Goal: Information Seeking & Learning: Find specific fact

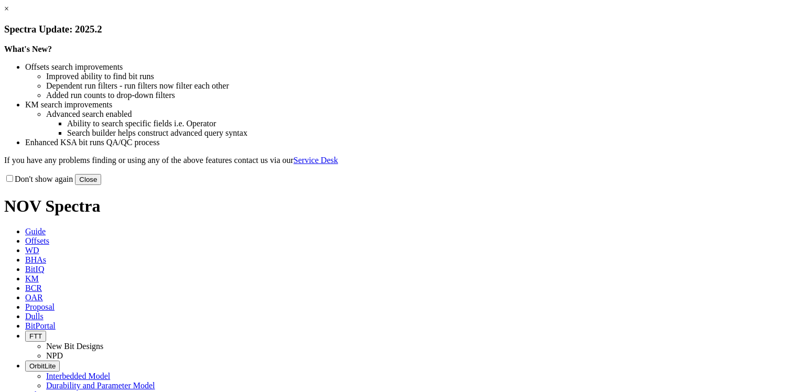
click at [9, 13] on link "×" at bounding box center [6, 8] width 5 height 9
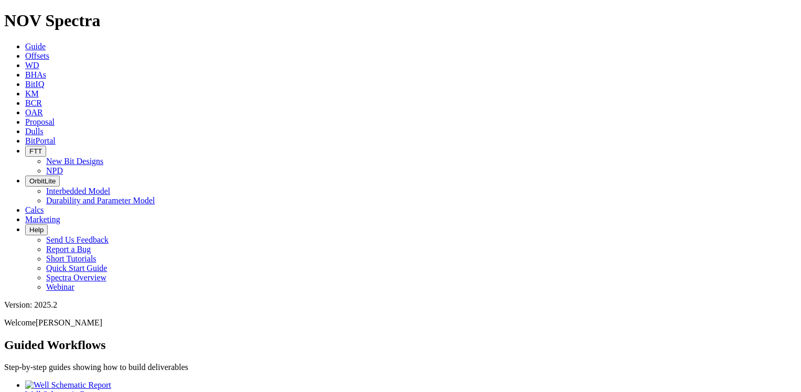
click at [25, 51] on icon at bounding box center [25, 55] width 0 height 9
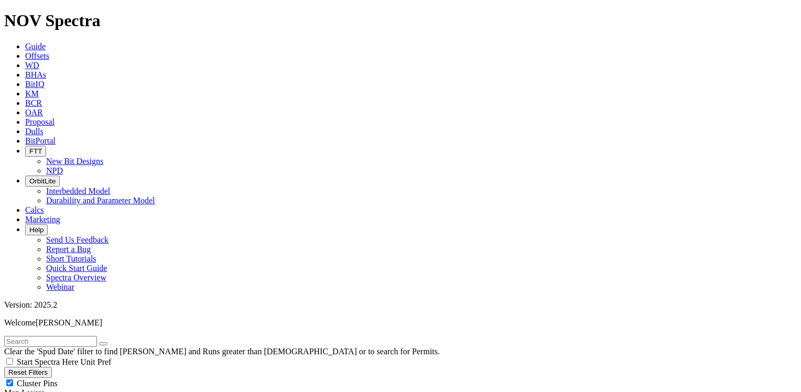
click at [52, 367] on button "Reset Filters" at bounding box center [28, 372] width 48 height 11
radio input "true"
radio input "false"
click at [54, 336] on input "text" at bounding box center [50, 341] width 93 height 11
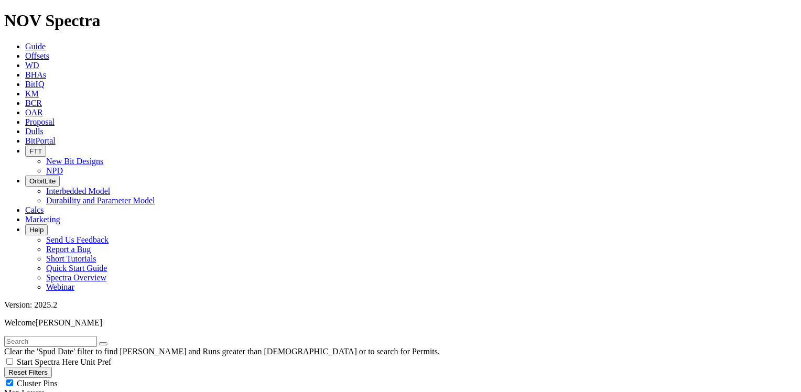
paste input "29/10b-8Z"
click at [114, 344] on icon "submit" at bounding box center [114, 344] width 0 height 0
click at [63, 336] on input "29/10b-8Z" at bounding box center [50, 341] width 93 height 11
type input "2"
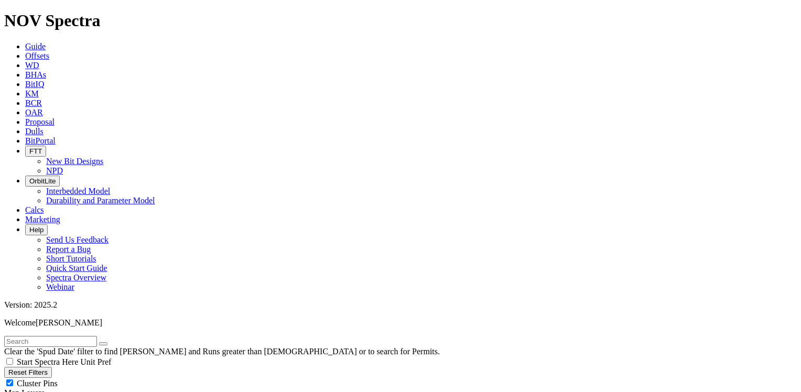
paste input "29/10b-8Z"
drag, startPoint x: 57, startPoint y: 45, endPoint x: 5, endPoint y: 43, distance: 51.4
click at [5, 336] on form "29/10b-8Z" at bounding box center [400, 341] width 792 height 11
paste input "3/09a-N60"
type input "3/09a-N60"
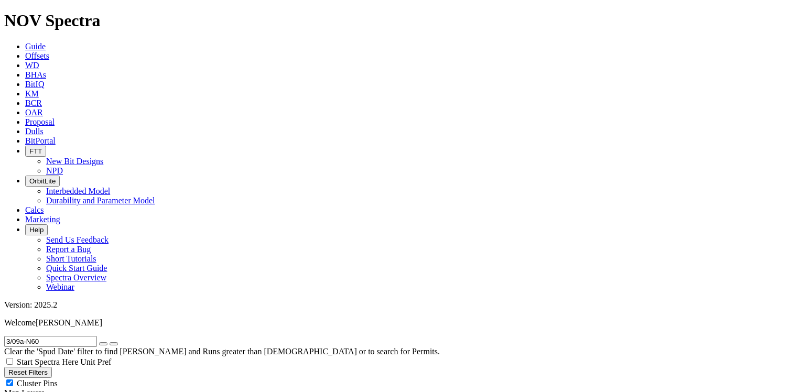
drag, startPoint x: 733, startPoint y: 350, endPoint x: 727, endPoint y: 363, distance: 15.0
drag, startPoint x: 652, startPoint y: 376, endPoint x: 704, endPoint y: 375, distance: 51.9
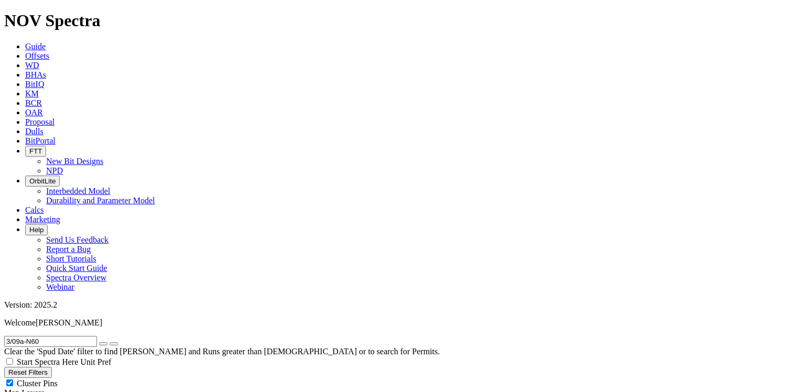
radio input "false"
radio input "true"
click at [36, 367] on button "Reset Filters" at bounding box center [28, 372] width 48 height 11
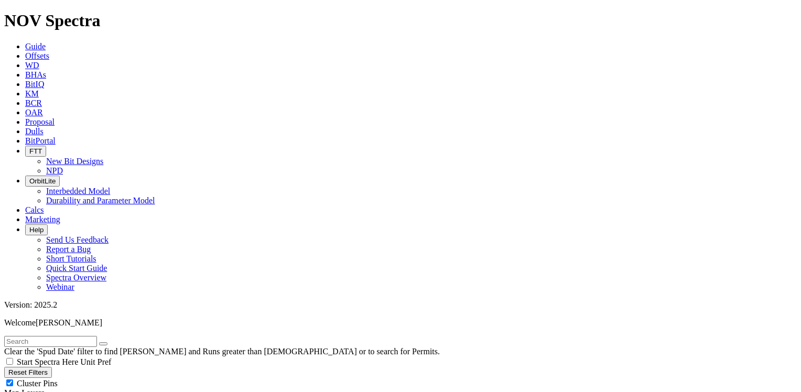
radio input "true"
radio input "false"
click at [54, 336] on input "text" at bounding box center [50, 341] width 93 height 11
paste input "4H KAI 16-4"
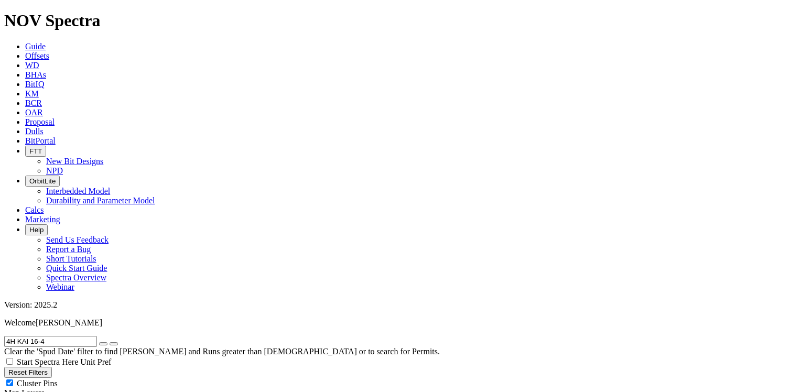
type input "4H KAI 16-4"
click at [52, 367] on button "Reset Filters" at bounding box center [28, 372] width 48 height 11
radio input "false"
radio input "true"
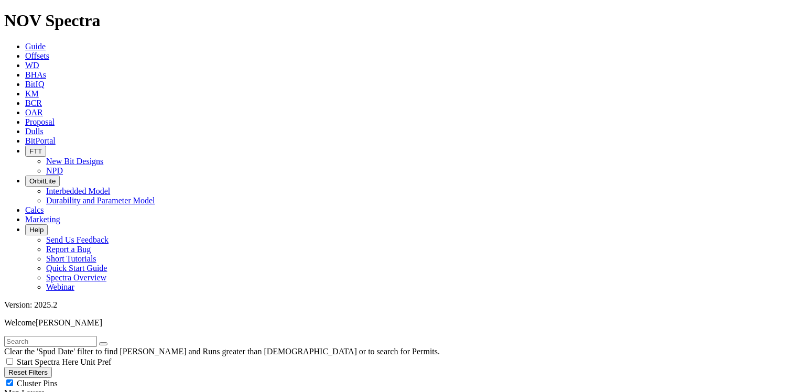
radio input "true"
radio input "false"
click at [78, 336] on input "text" at bounding box center [50, 341] width 93 height 11
paste input "4H KAI 16-4"
type input "4H KAI 16-4"
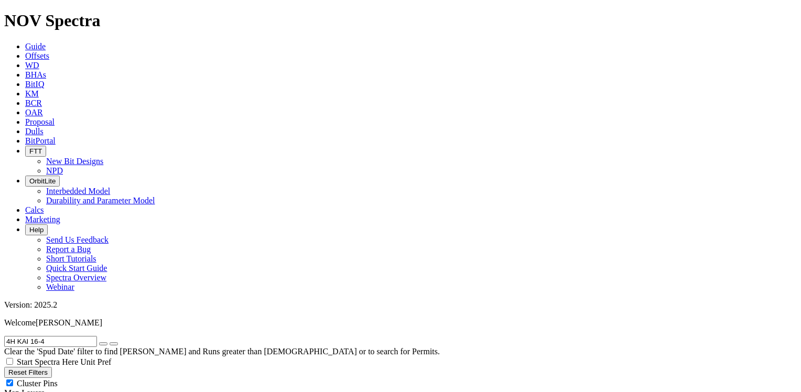
click at [114, 344] on icon "submit" at bounding box center [114, 344] width 0 height 0
click at [52, 367] on button "Reset Filters" at bounding box center [28, 372] width 48 height 11
radio input "false"
radio input "true"
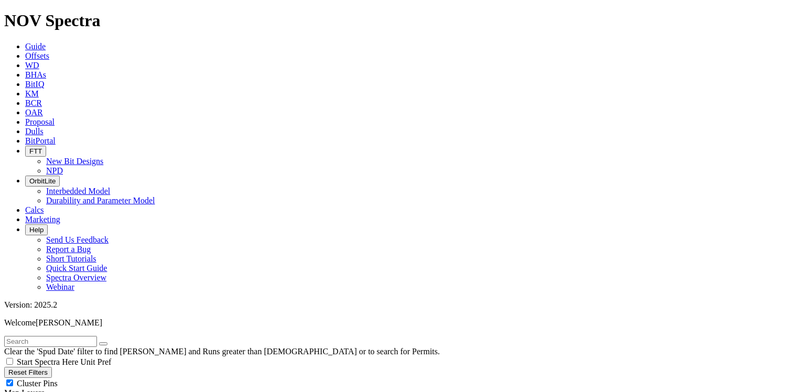
radio input "true"
radio input "false"
click at [52, 336] on input "text" at bounding box center [50, 341] width 93 height 11
paste input "ALAMO 3-34-27 3H"
type input "ALAMO 3-34-27 3H"
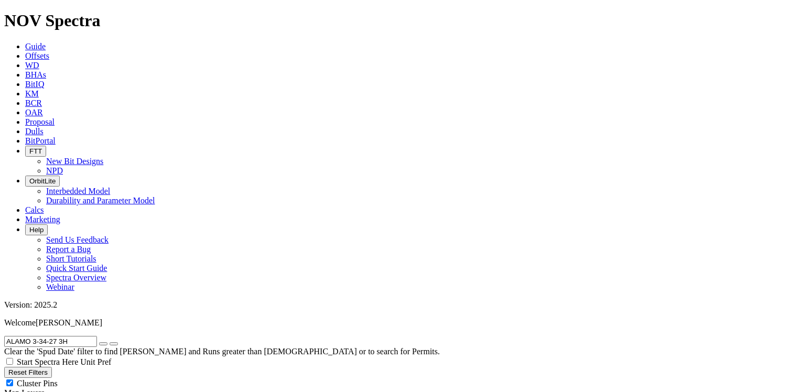
scroll to position [65, 0]
radio input "false"
radio input "true"
type input "ALAMO 3-34-27 3H"
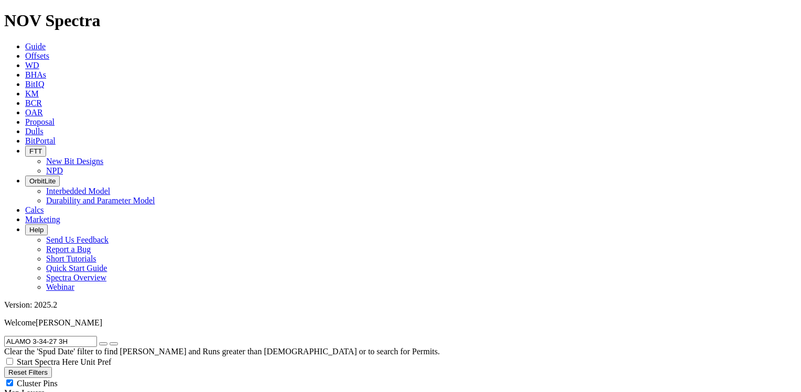
drag, startPoint x: 674, startPoint y: 377, endPoint x: 662, endPoint y: 376, distance: 11.5
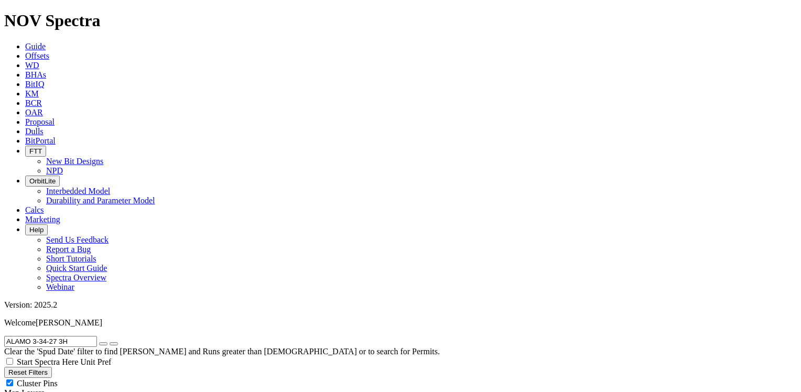
click at [49, 367] on button "Reset Filters" at bounding box center [28, 372] width 48 height 11
radio input "true"
radio input "false"
click at [67, 336] on input "text" at bounding box center [50, 341] width 93 height 11
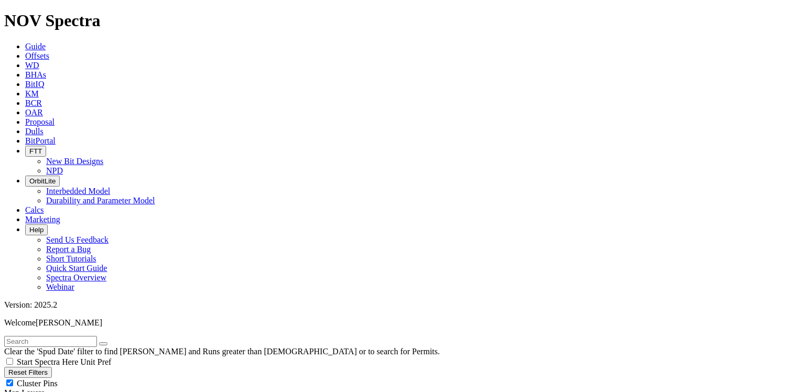
paste input "3/09a-N60"
drag, startPoint x: 74, startPoint y: 47, endPoint x: -2, endPoint y: 45, distance: 76.5
paste input "4H KAI 16-4"
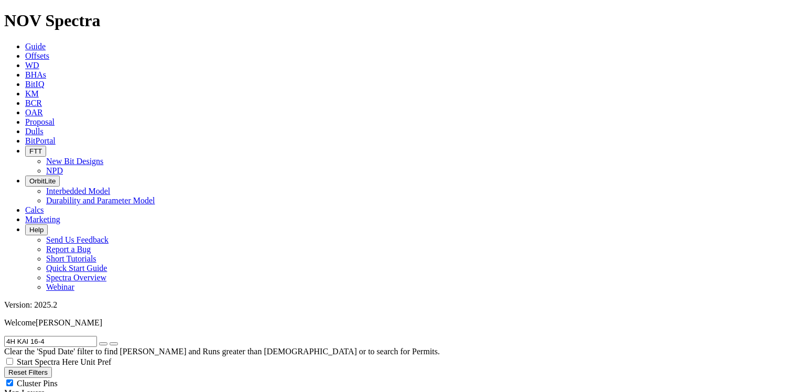
drag, startPoint x: 72, startPoint y: 48, endPoint x: 2, endPoint y: 45, distance: 69.8
click at [4, 336] on form "4H KAI 16-4" at bounding box center [400, 341] width 792 height 11
paste input "ALAMO 3-34-27 4H"
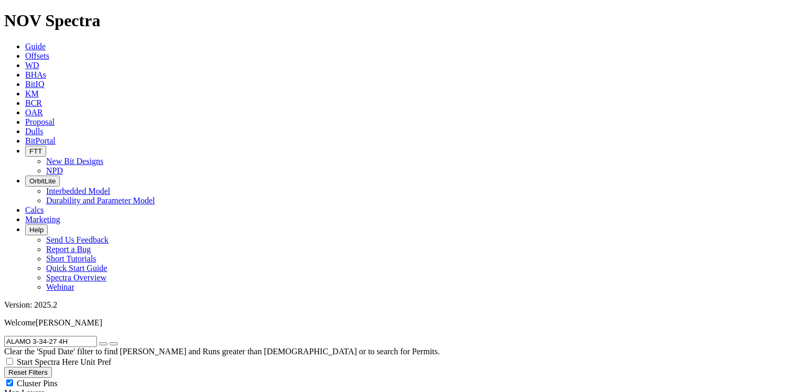
scroll to position [65, 0]
drag, startPoint x: 94, startPoint y: 49, endPoint x: 0, endPoint y: 47, distance: 94.4
paste input "SA 5-64 5-4-3 2B"
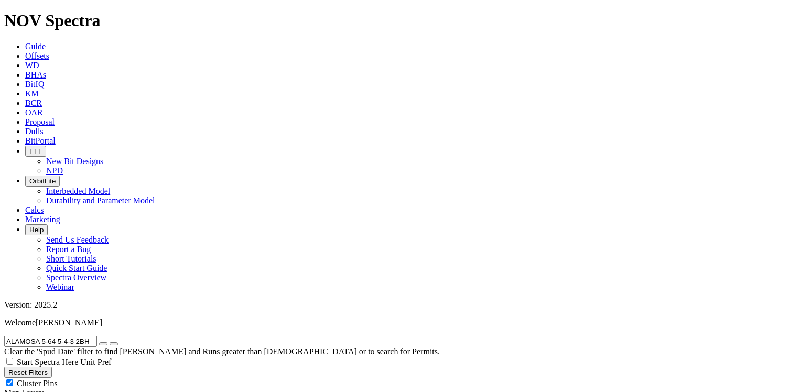
drag, startPoint x: 105, startPoint y: 49, endPoint x: 0, endPoint y: 49, distance: 104.8
paste input "FSVAAG FEDERAL 7-31"
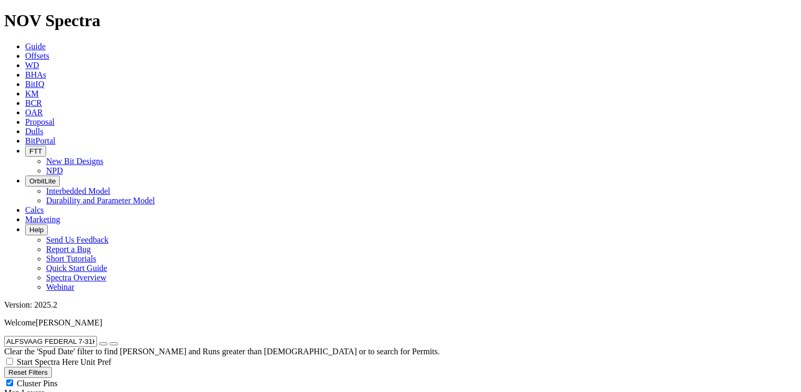
scroll to position [65, 0]
drag, startPoint x: 110, startPoint y: 44, endPoint x: -2, endPoint y: 47, distance: 111.6
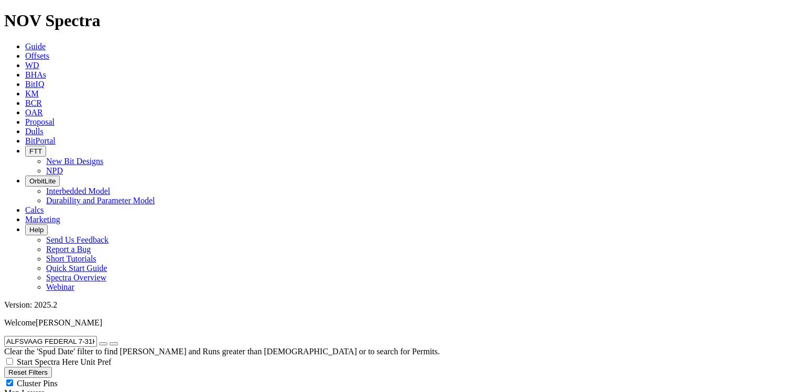
paste input "TUVE 25-24 5"
drag, startPoint x: 84, startPoint y: 49, endPoint x: 0, endPoint y: 51, distance: 83.9
paste input "6"
drag, startPoint x: 105, startPoint y: 46, endPoint x: 0, endPoint y: 39, distance: 105.1
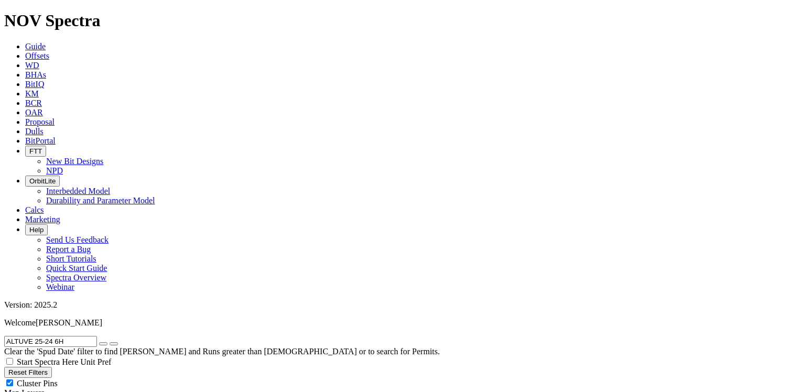
paste input "6-23 4"
drag, startPoint x: 74, startPoint y: 46, endPoint x: 0, endPoint y: 50, distance: 74.0
paste input "POLLO 18-7-6 2"
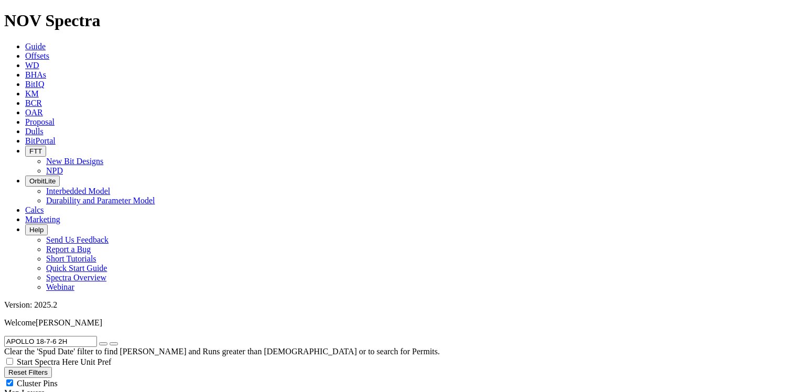
drag, startPoint x: 685, startPoint y: 242, endPoint x: 765, endPoint y: 256, distance: 80.9
drag, startPoint x: 765, startPoint y: 256, endPoint x: 757, endPoint y: 299, distance: 43.7
drag, startPoint x: 78, startPoint y: 47, endPoint x: 0, endPoint y: 49, distance: 77.6
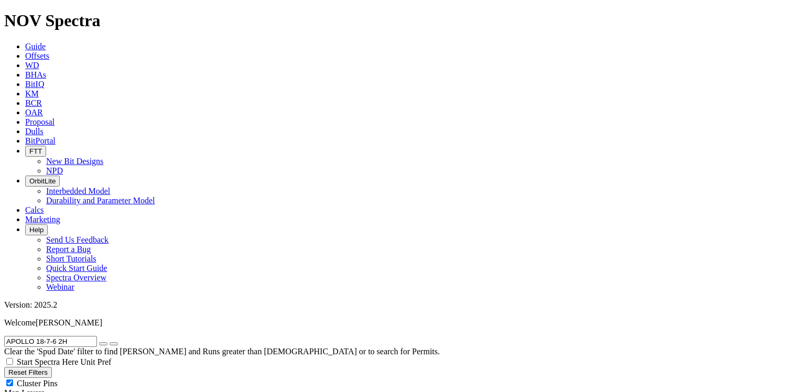
paste input "LTUVE 25-24 5"
drag, startPoint x: 83, startPoint y: 45, endPoint x: -2, endPoint y: 52, distance: 85.2
paste input "6"
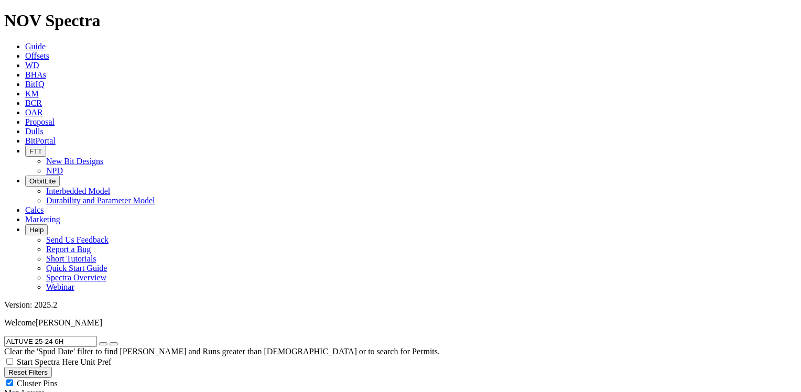
drag, startPoint x: 73, startPoint y: 45, endPoint x: 5, endPoint y: 45, distance: 68.1
click at [5, 336] on form "ALTUVE 25-24 6H" at bounding box center [400, 341] width 792 height 11
paste input "RCHERFIELD 5602 43-16 4B"
drag, startPoint x: 110, startPoint y: 46, endPoint x: -2, endPoint y: 45, distance: 112.1
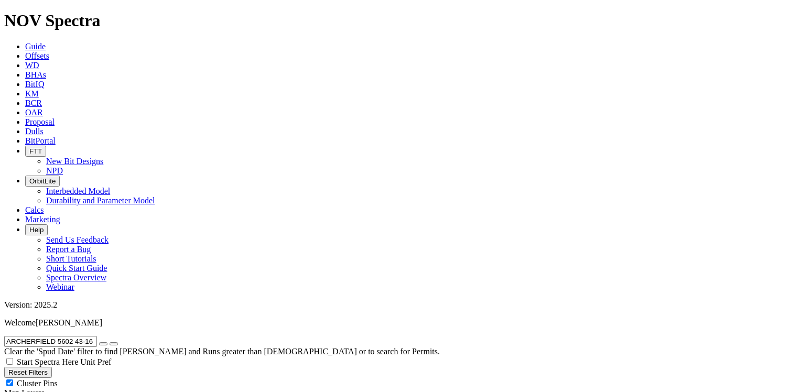
paste input "S 35-14 A 2DN"
drag, startPoint x: 738, startPoint y: 75, endPoint x: 740, endPoint y: 83, distance: 8.6
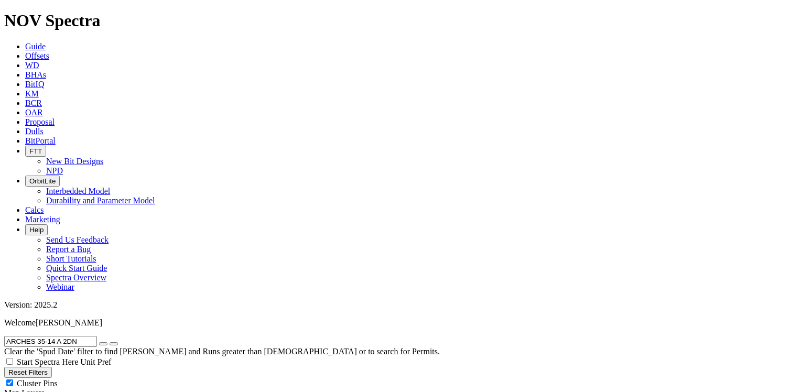
drag, startPoint x: 91, startPoint y: 45, endPoint x: -2, endPoint y: 42, distance: 93.3
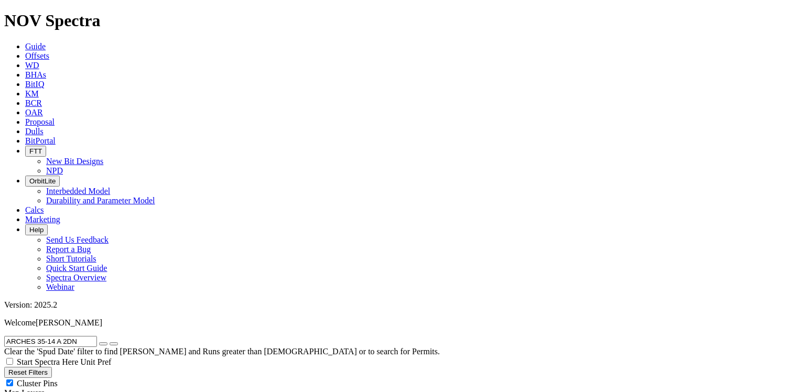
paste input "XEL FERRARI 25-36-1 2H"
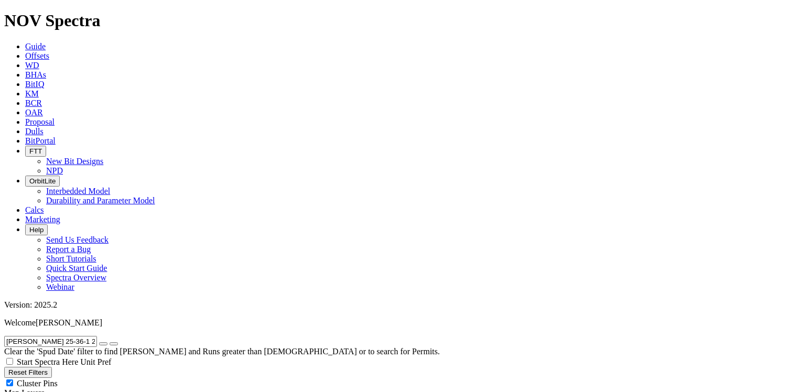
scroll to position [13, 0]
drag, startPoint x: 107, startPoint y: 43, endPoint x: -2, endPoint y: 43, distance: 109.0
paste input "RCHES 35-14 A 2DN"
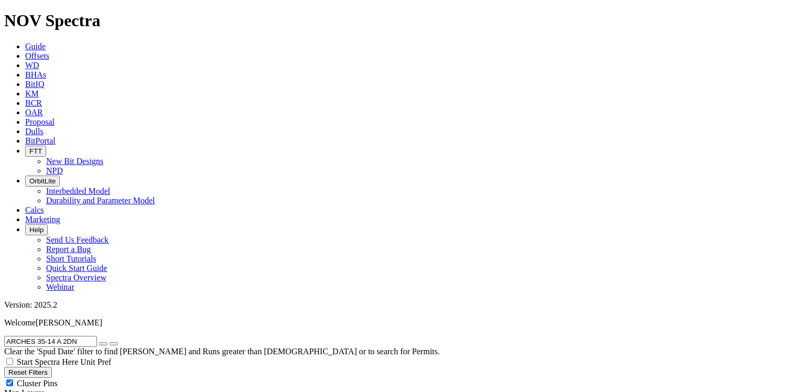
drag, startPoint x: 94, startPoint y: 42, endPoint x: 0, endPoint y: 40, distance: 94.3
paste input "XEL FERRARI 25-36-1 5H"
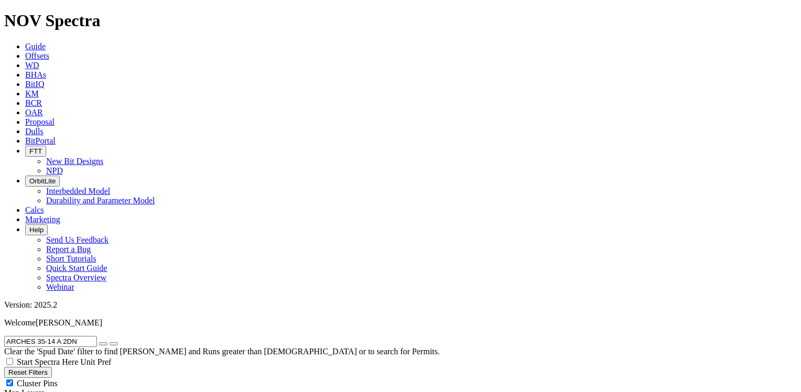
type input "AXEL FERRARI 25-36-1 5H"
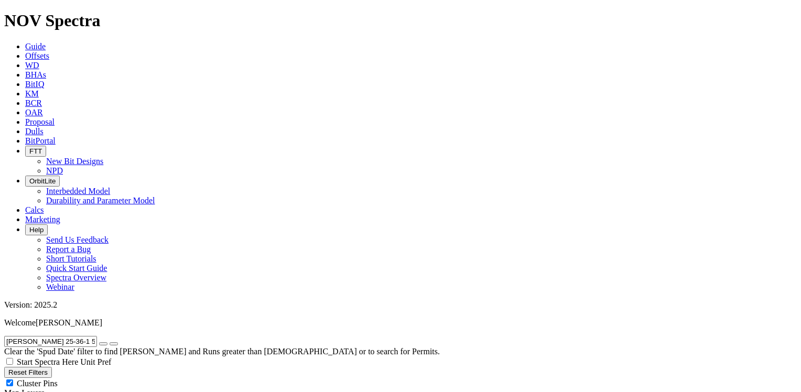
drag, startPoint x: 735, startPoint y: 351, endPoint x: 735, endPoint y: 366, distance: 14.7
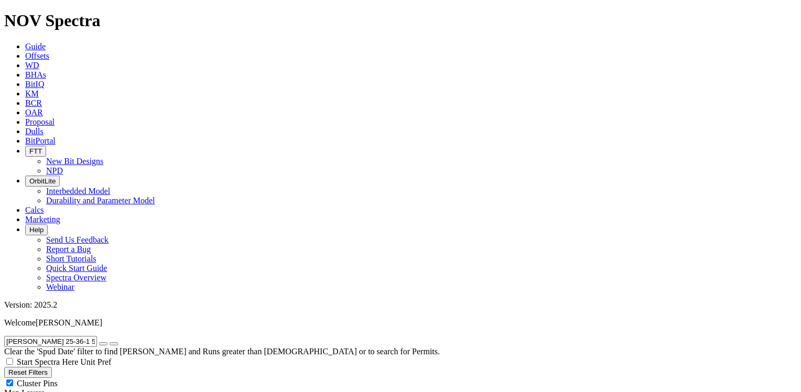
scroll to position [35, 0]
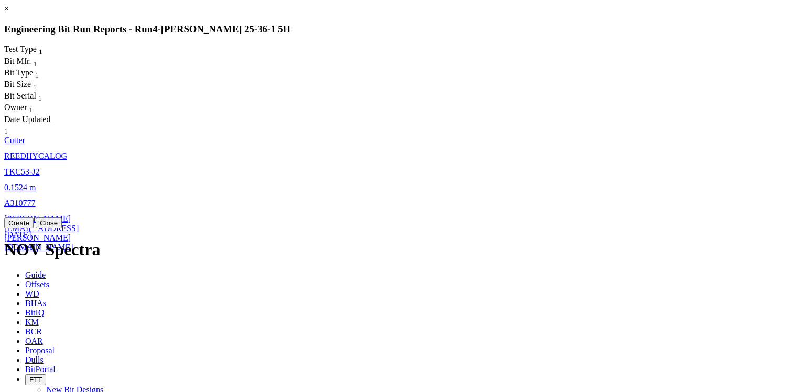
click at [67, 151] on span "REEDHYCALOG" at bounding box center [35, 155] width 63 height 9
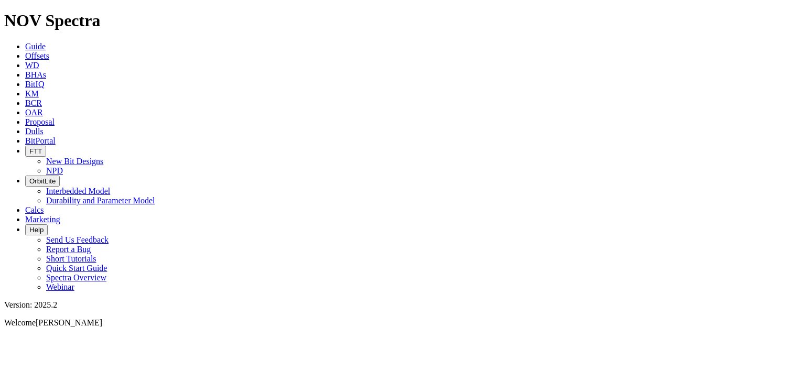
select select "Cutter"
drag, startPoint x: 371, startPoint y: 154, endPoint x: 402, endPoint y: 152, distance: 31.5
copy tr "A308680"
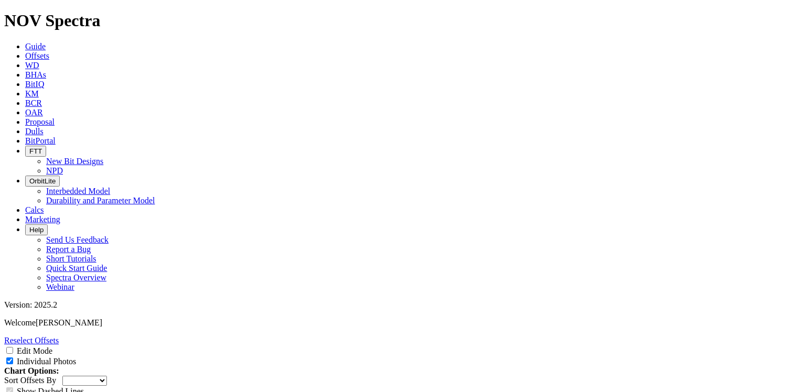
drag, startPoint x: 371, startPoint y: 190, endPoint x: 393, endPoint y: 188, distance: 22.1
copy td "A308502"
drag, startPoint x: 371, startPoint y: 228, endPoint x: 392, endPoint y: 226, distance: 21.1
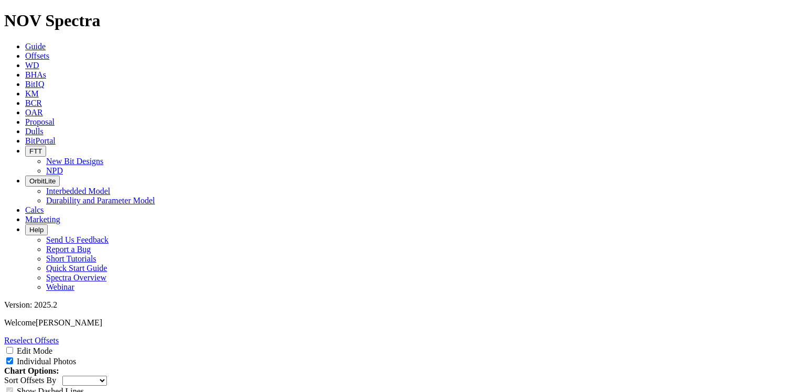
copy td "A304870"
drag, startPoint x: 370, startPoint y: 265, endPoint x: 392, endPoint y: 265, distance: 22.5
copy td "A291621"
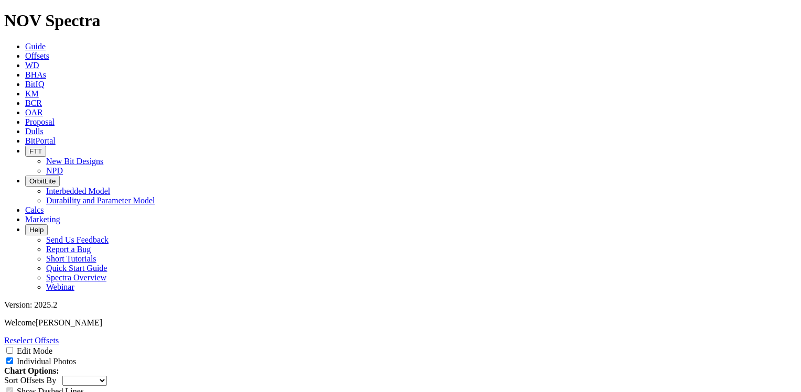
drag, startPoint x: 371, startPoint y: 198, endPoint x: 392, endPoint y: 196, distance: 21.1
copy td "A308502"
drag, startPoint x: 371, startPoint y: 235, endPoint x: 394, endPoint y: 232, distance: 23.3
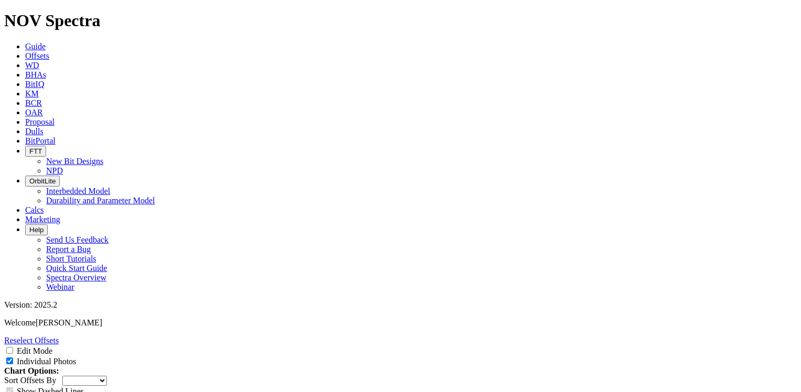
copy td "A308680"
drag, startPoint x: 371, startPoint y: 271, endPoint x: 393, endPoint y: 269, distance: 22.1
copy td "A308501"
drag, startPoint x: 371, startPoint y: 307, endPoint x: 398, endPoint y: 305, distance: 27.3
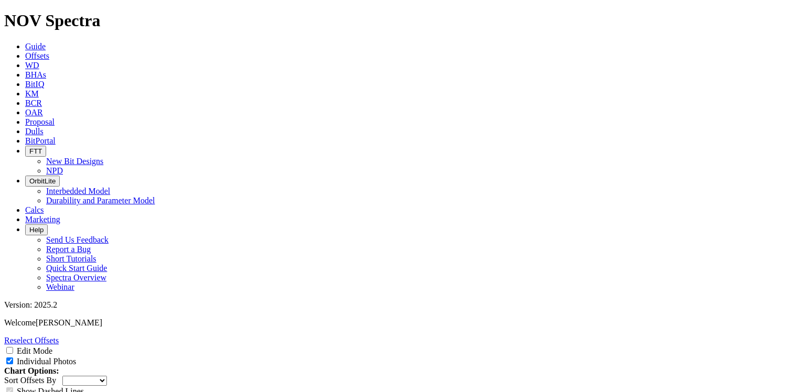
copy tr "A308502"
drag, startPoint x: 371, startPoint y: 345, endPoint x: 394, endPoint y: 345, distance: 23.1
copy td "A308208"
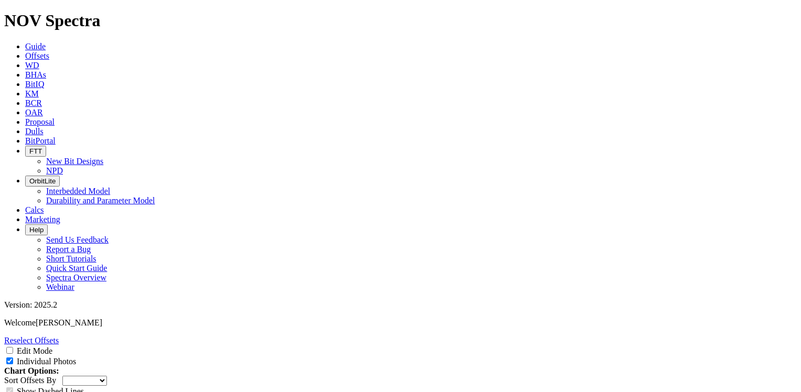
scroll to position [1415, 0]
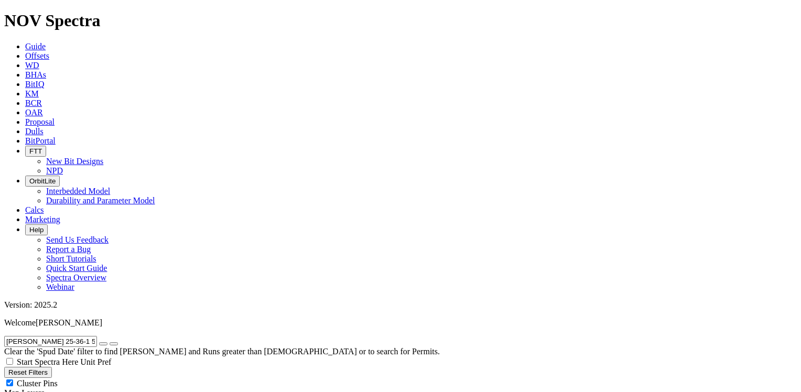
drag, startPoint x: 112, startPoint y: 42, endPoint x: -2, endPoint y: 40, distance: 113.2
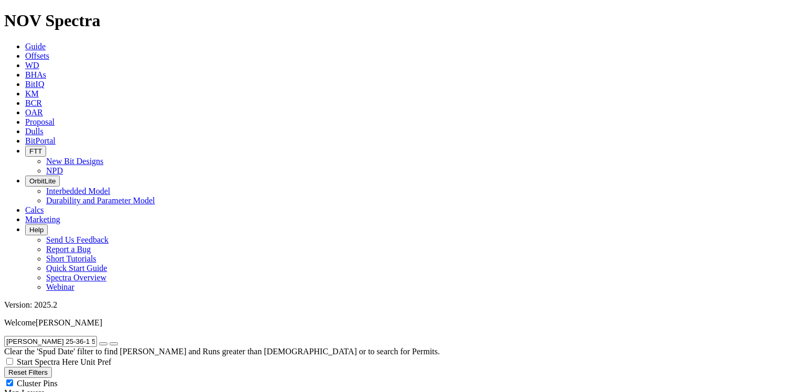
paste input "BABY YODA 6-61-7-5764B"
drag, startPoint x: 111, startPoint y: 46, endPoint x: 0, endPoint y: 47, distance: 110.6
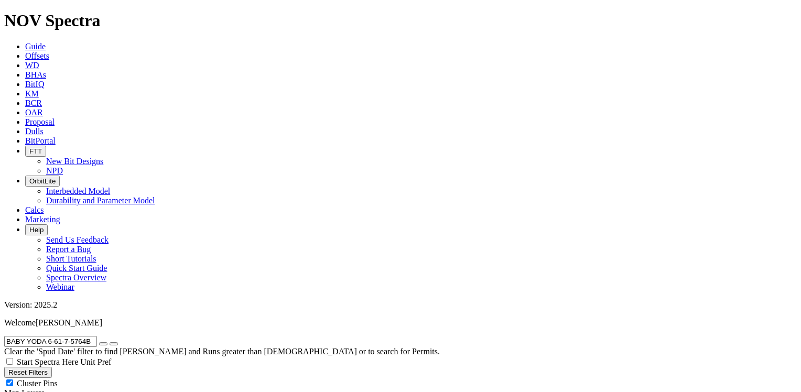
paste input "LERION THE DREAD 36-24 C 7DN"
type input "BALERION THE DREAD 36-24 C 7DN"
click at [103, 344] on icon "button" at bounding box center [103, 344] width 0 height 0
radio input "false"
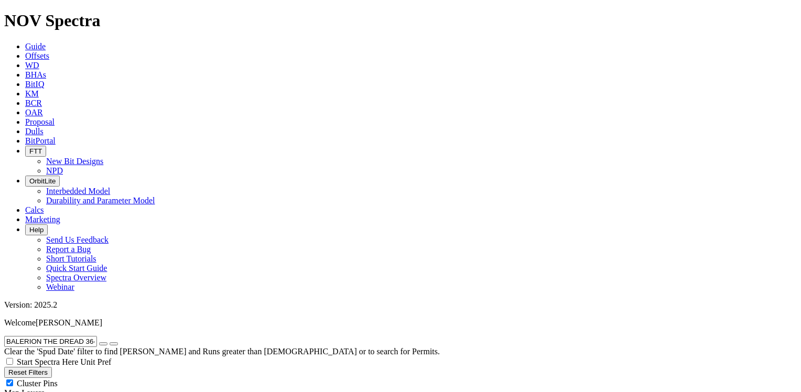
radio input "true"
click at [43, 367] on button "Reset Filters" at bounding box center [28, 372] width 48 height 11
radio input "true"
radio input "false"
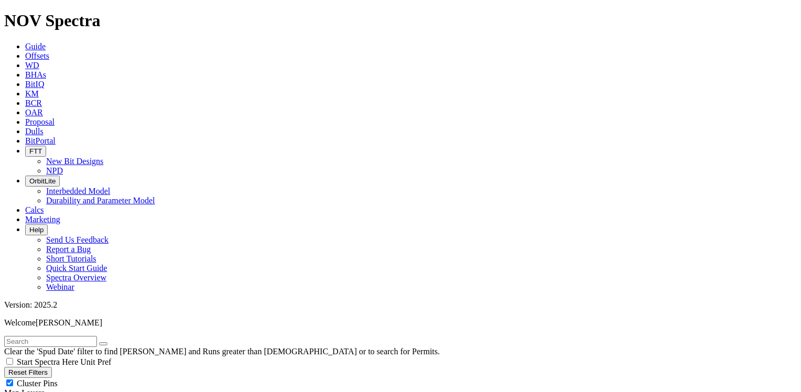
click at [63, 336] on input "text" at bounding box center [50, 341] width 93 height 11
paste input "BARNES FEDERAL 5202 43-11 2B"
type input "BARNES FEDERAL 5202 43-11 2B"
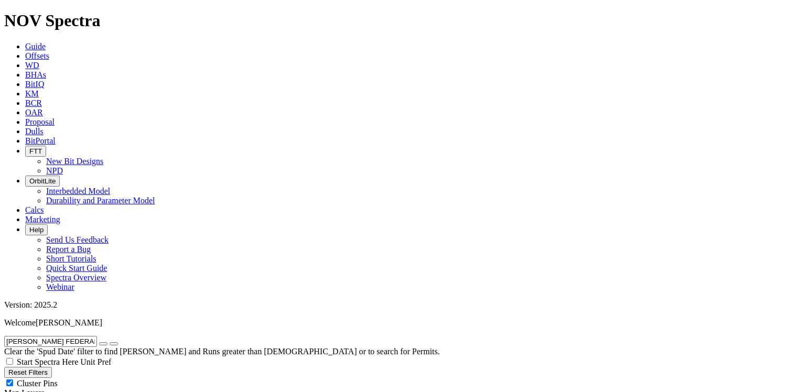
scroll to position [0, 0]
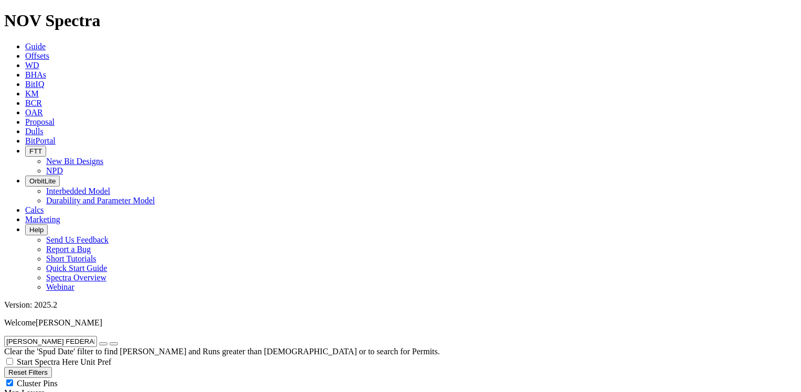
click at [103, 344] on icon "button" at bounding box center [103, 344] width 0 height 0
radio input "false"
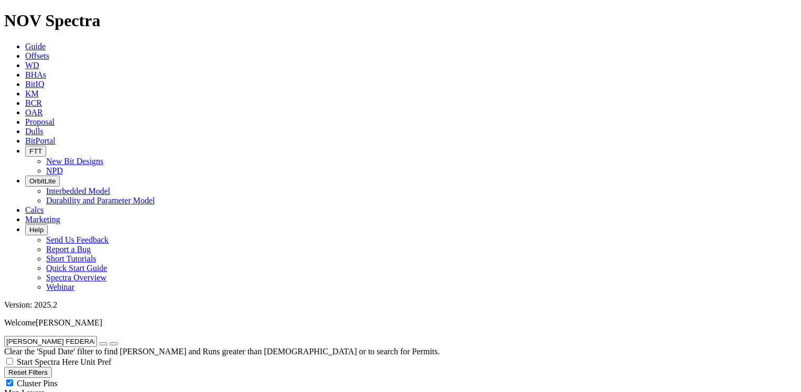
radio input "true"
click at [97, 336] on input "text" at bounding box center [50, 341] width 93 height 11
paste input "BARNES FEDERAL 5202 43-11 3B"
type input "BARNES FEDERAL 5202 43-11 3B"
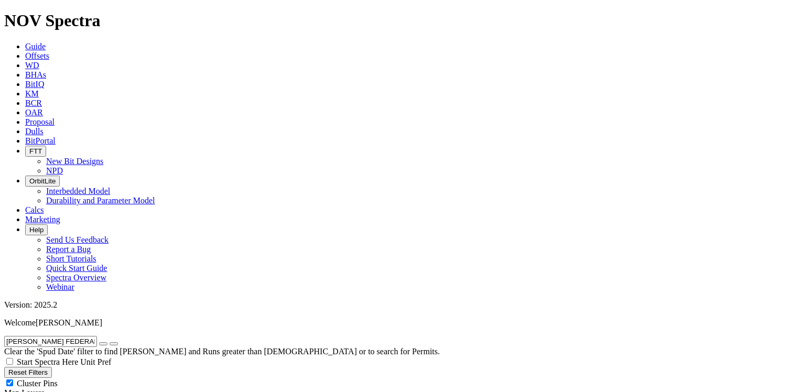
radio input "true"
radio input "false"
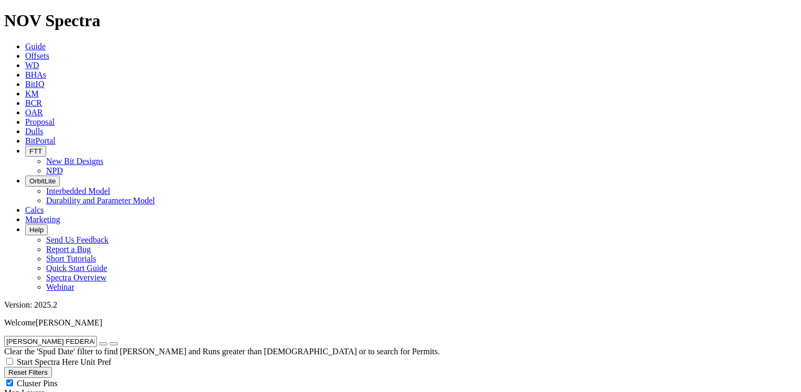
scroll to position [101, 0]
click at [103, 344] on icon "button" at bounding box center [103, 344] width 0 height 0
radio input "false"
radio input "true"
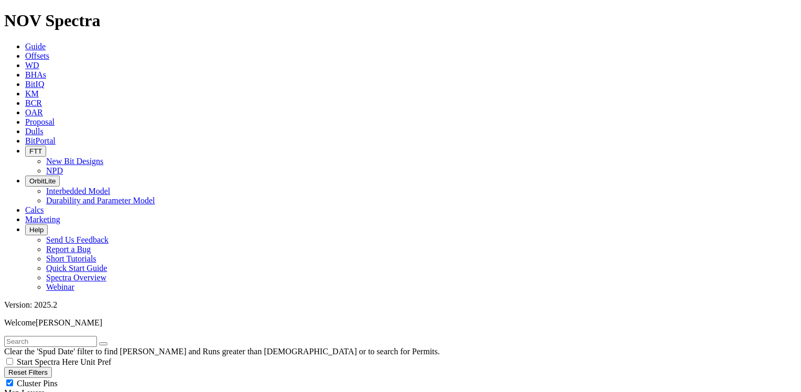
click at [97, 336] on input "text" at bounding box center [50, 341] width 93 height 11
paste input "BARNES FEDERAL 5202 43-11 5B"
type input "BARNES FEDERAL 5202 43-11 5B"
radio input "true"
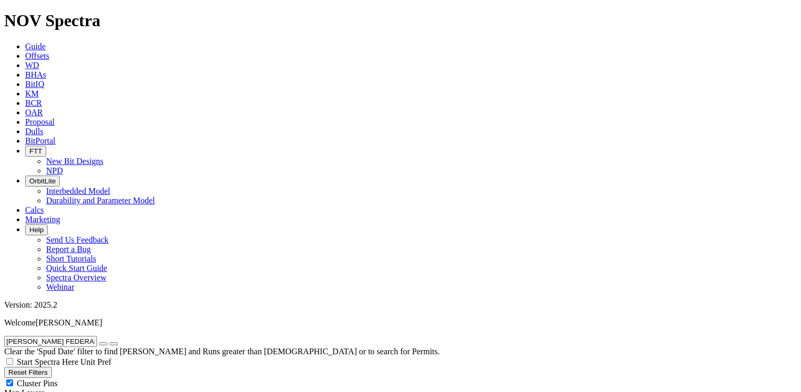
radio input "false"
drag, startPoint x: 706, startPoint y: 74, endPoint x: 708, endPoint y: 89, distance: 14.8
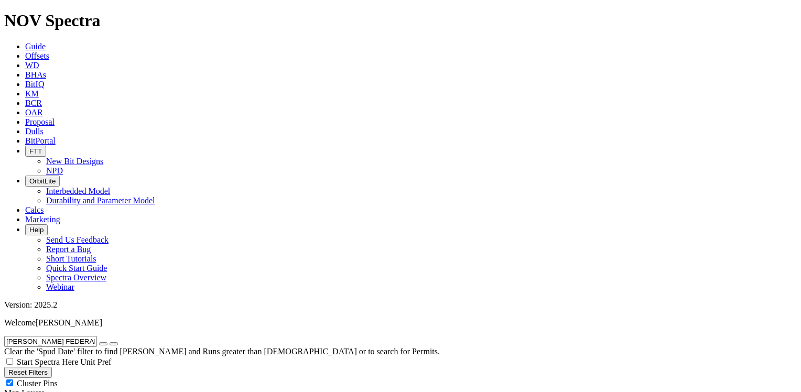
scroll to position [101, 0]
click at [107, 342] on button "button" at bounding box center [103, 343] width 8 height 3
radio input "false"
radio input "true"
click at [46, 336] on input "text" at bounding box center [50, 341] width 93 height 11
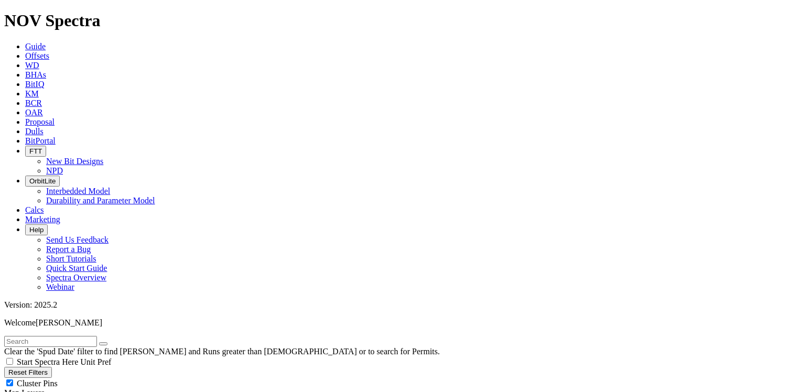
paste input "BASHOR FED 27-3-4-HN"
type input "BASHOR FED 27-3-4-HN"
radio input "true"
radio input "false"
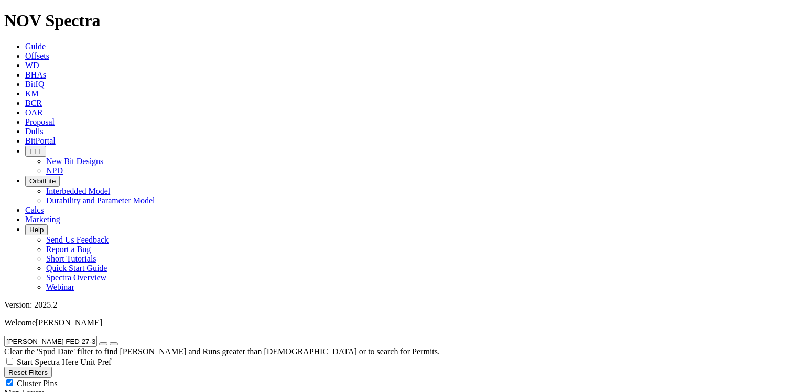
click at [114, 344] on icon "submit" at bounding box center [114, 344] width 0 height 0
click at [103, 344] on icon "button" at bounding box center [103, 344] width 0 height 0
radio input "false"
radio input "true"
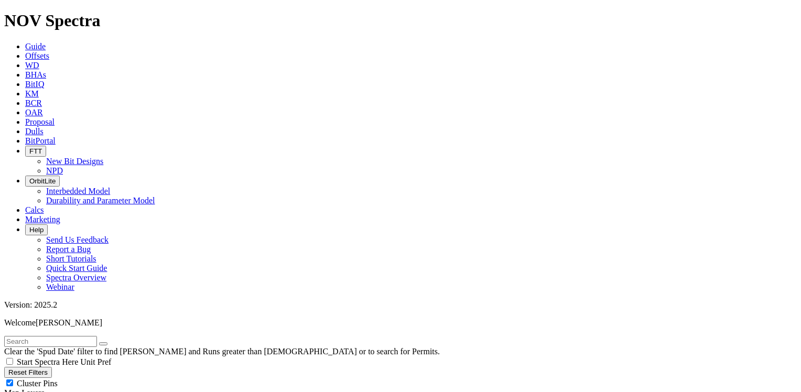
radio input "true"
radio input "false"
click at [61, 336] on input "text" at bounding box center [50, 341] width 93 height 11
paste input "BEHAN FEDERAL 5301 42-29 2B"
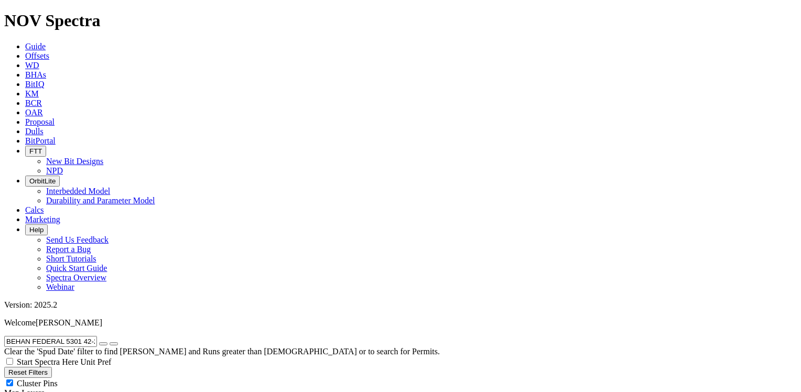
type input "BEHAN FEDERAL 5301 42-29 2B"
click at [114, 344] on icon "submit" at bounding box center [114, 344] width 0 height 0
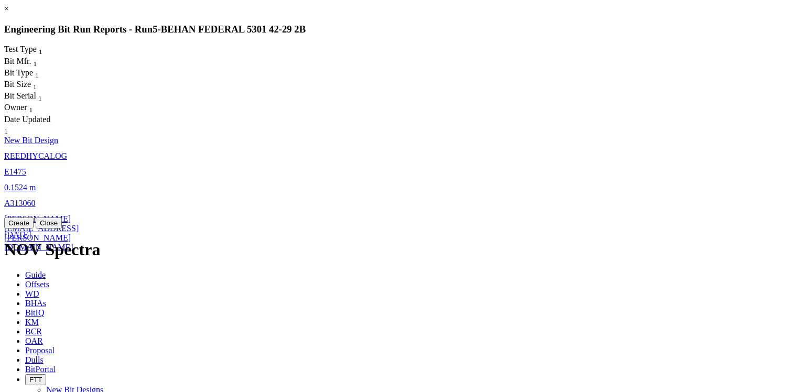
click at [67, 151] on span "REEDHYCALOG" at bounding box center [35, 155] width 63 height 9
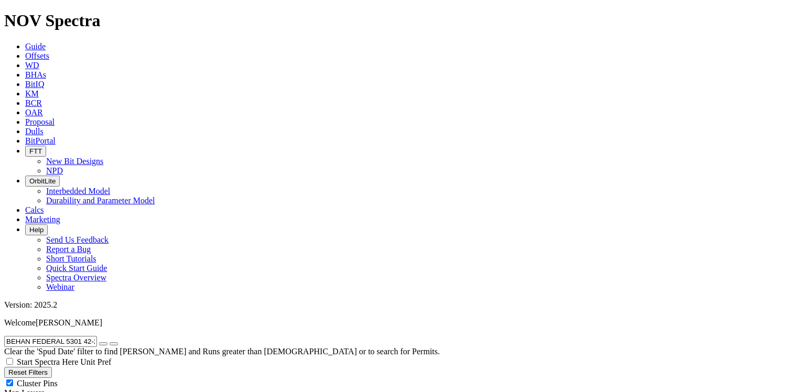
select select "New Bit Design"
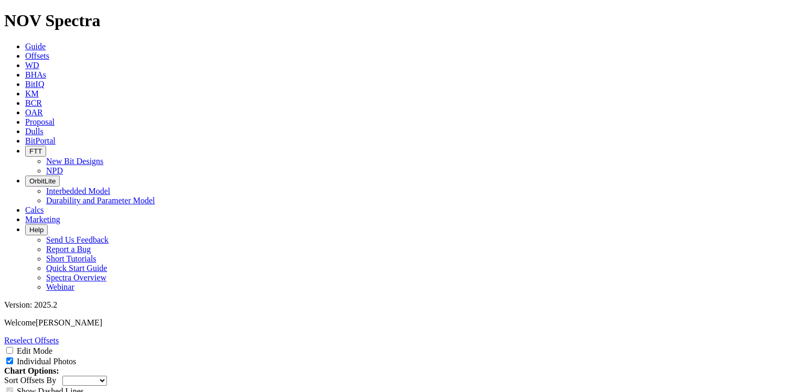
scroll to position [1415, 0]
drag, startPoint x: 376, startPoint y: 207, endPoint x: 398, endPoint y: 206, distance: 22.6
copy td "A313142"
drag, startPoint x: 376, startPoint y: 244, endPoint x: 398, endPoint y: 240, distance: 22.3
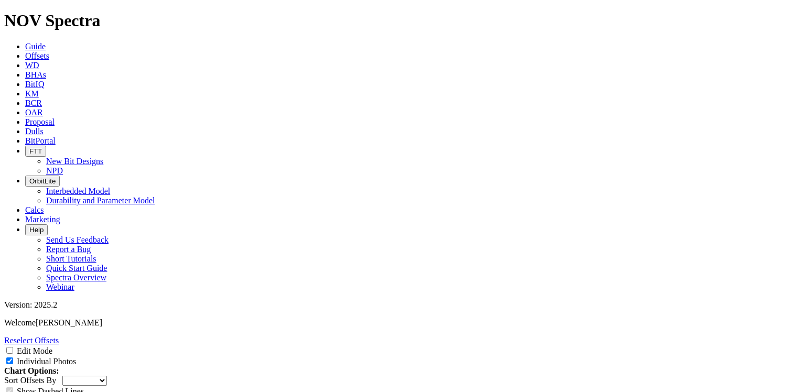
copy td "A311549"
drag, startPoint x: 376, startPoint y: 281, endPoint x: 401, endPoint y: 278, distance: 25.3
copy tr "A303132"
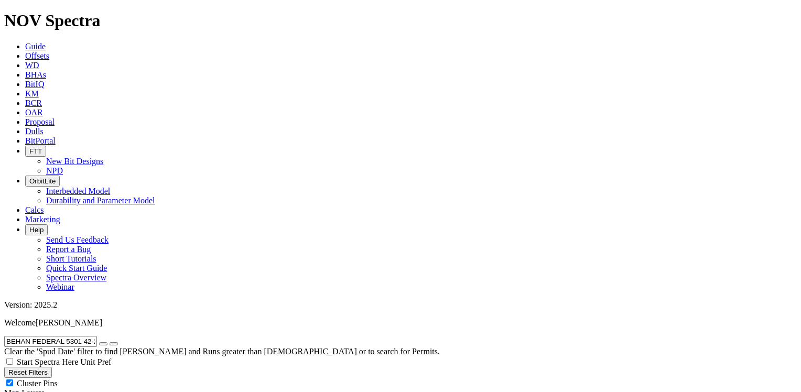
scroll to position [54, 0]
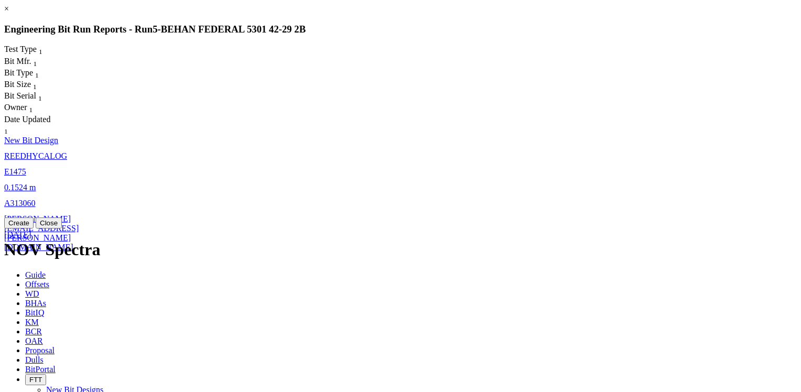
click at [67, 151] on span "REEDHYCALOG" at bounding box center [35, 155] width 63 height 9
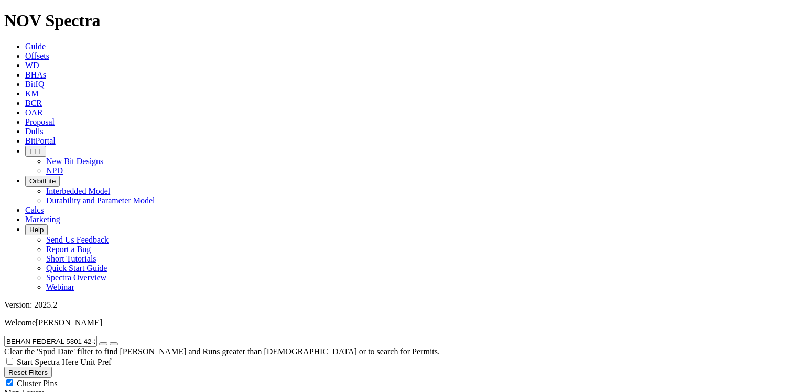
select select "New Bit Design"
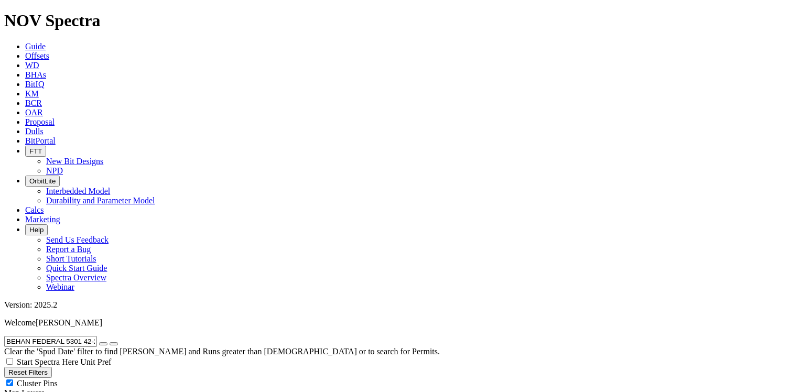
drag, startPoint x: 774, startPoint y: 213, endPoint x: 785, endPoint y: 214, distance: 11.5
drag, startPoint x: 785, startPoint y: 214, endPoint x: 708, endPoint y: 228, distance: 78.3
click at [111, 357] on span "Unit Pref" at bounding box center [95, 361] width 31 height 9
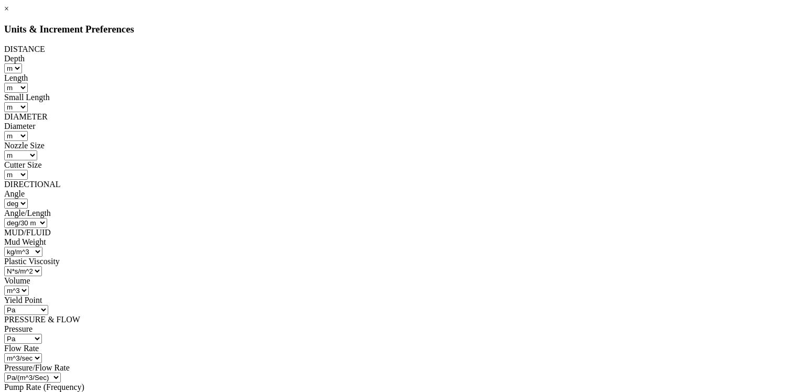
scroll to position [172, 0]
select select "object:110686"
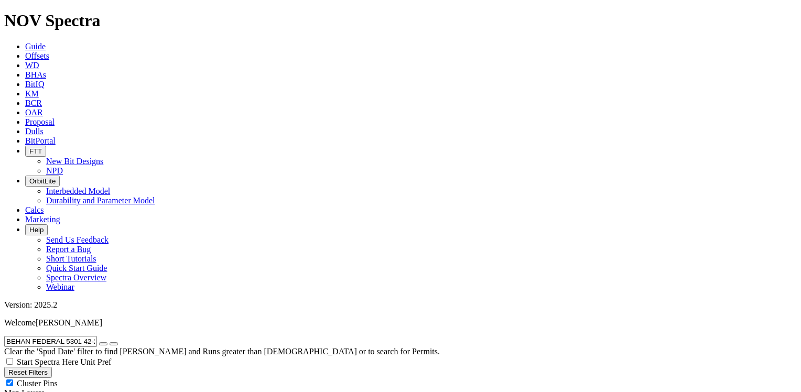
click at [103, 344] on icon "button" at bounding box center [103, 344] width 0 height 0
radio input "false"
radio input "true"
click at [52, 367] on button "Reset Filters" at bounding box center [28, 372] width 48 height 11
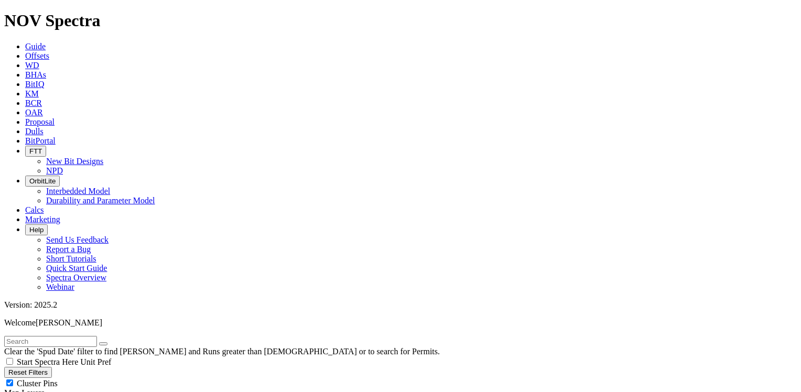
radio input "true"
radio input "false"
click at [63, 336] on input "text" at bounding box center [50, 341] width 93 height 11
paste input "AXEL FERRARI 25-36-1 5H"
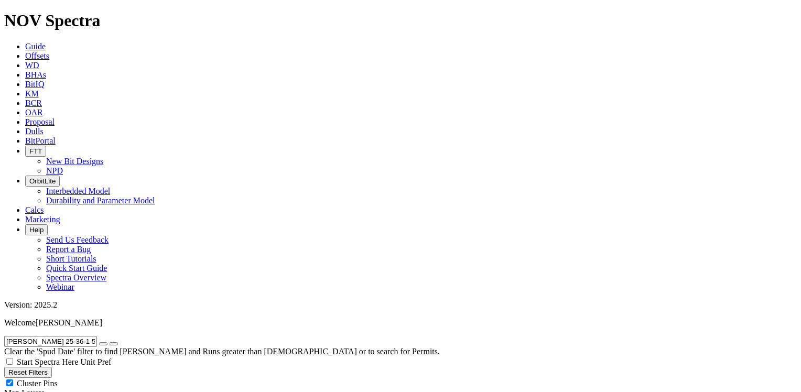
drag, startPoint x: 106, startPoint y: 43, endPoint x: -2, endPoint y: 41, distance: 108.0
paste input "29/10b-8Z"
type input "29/10b-8Z"
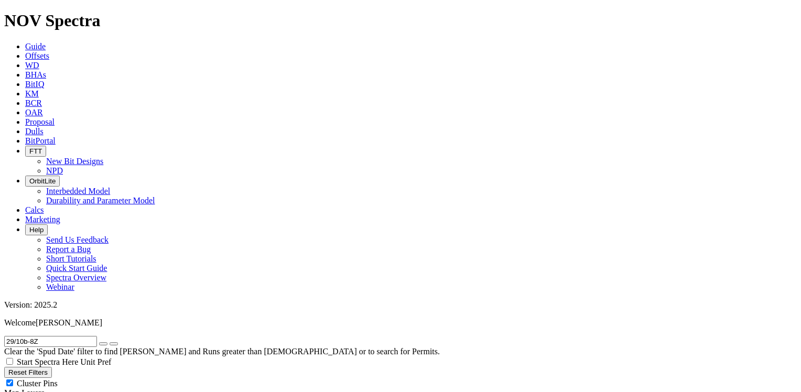
click at [103, 344] on icon "button" at bounding box center [103, 344] width 0 height 0
radio input "false"
radio input "true"
click at [51, 367] on button "Reset Filters" at bounding box center [28, 372] width 48 height 11
click at [71, 336] on input "text" at bounding box center [50, 341] width 93 height 11
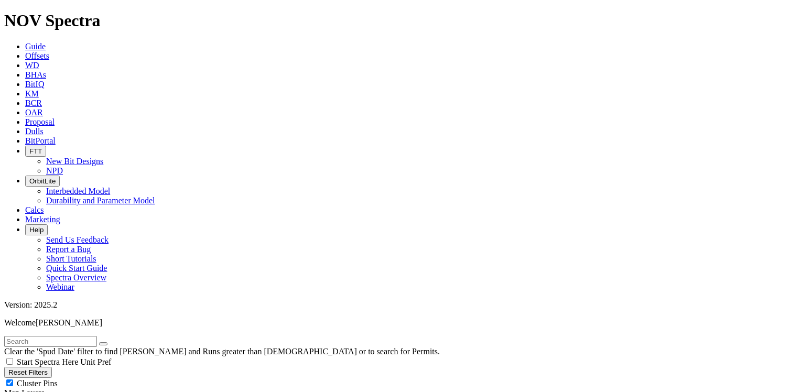
radio input "true"
radio input "false"
click at [69, 336] on input "text" at bounding box center [50, 341] width 93 height 11
paste input "29/10b-8Z"
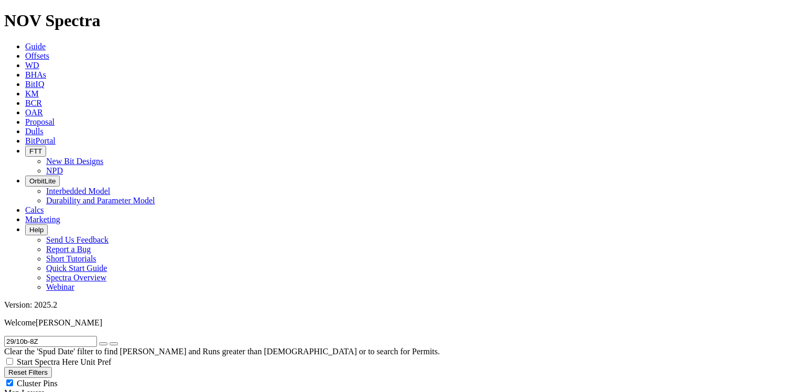
type input "29/10b-8Z"
click at [45, 367] on button "Reset Filters" at bounding box center [28, 372] width 48 height 11
radio input "false"
radio input "true"
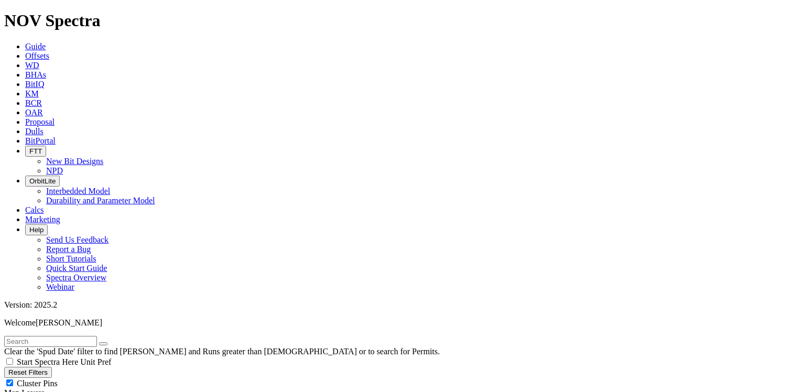
click at [45, 367] on button "Reset Filters" at bounding box center [28, 372] width 48 height 11
click at [40, 336] on input "text" at bounding box center [50, 341] width 93 height 11
paste input "29/10b-8Z"
type input "29/10b-8Z"
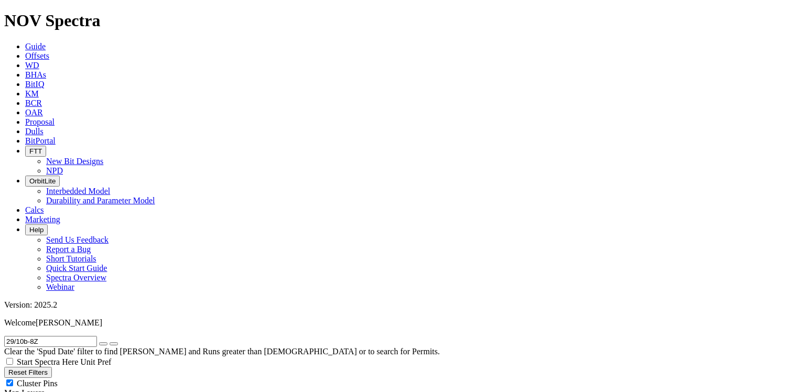
radio input "true"
radio input "false"
click at [52, 367] on button "Reset Filters" at bounding box center [28, 372] width 48 height 11
radio input "false"
radio input "true"
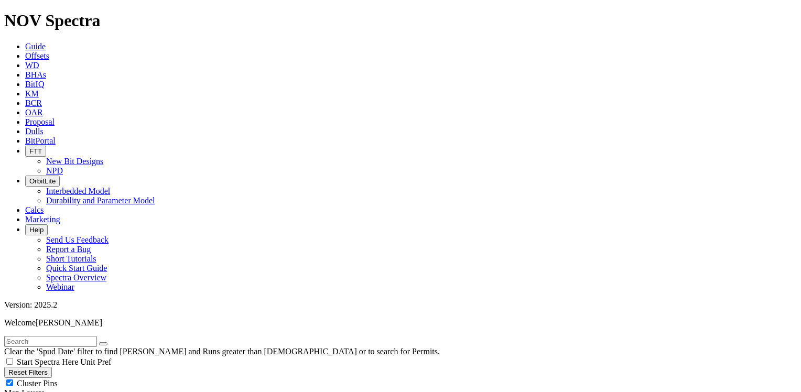
radio input "true"
radio input "false"
click at [70, 336] on input "text" at bounding box center [50, 341] width 93 height 11
paste input "29/10b-8Z"
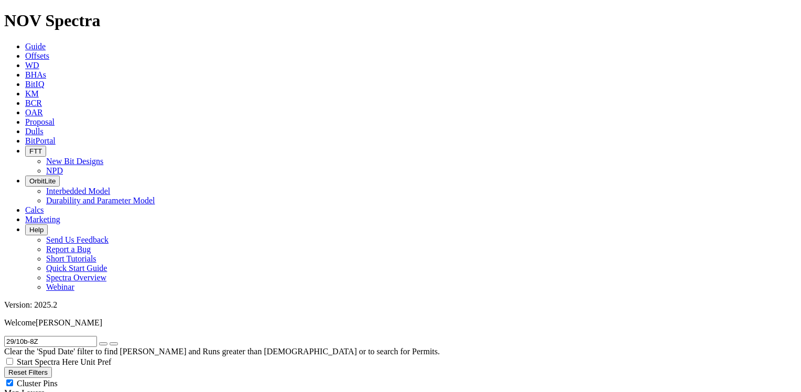
type input "29/10b-8Z"
drag, startPoint x: 54, startPoint y: 340, endPoint x: 1, endPoint y: 341, distance: 53.5
drag, startPoint x: 132, startPoint y: 341, endPoint x: 88, endPoint y: 341, distance: 44.0
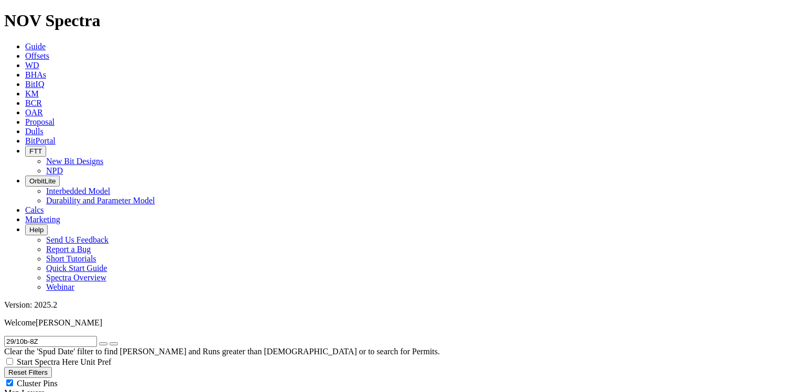
radio input "false"
radio input "true"
click at [52, 367] on button "Reset Filters" at bounding box center [28, 372] width 48 height 11
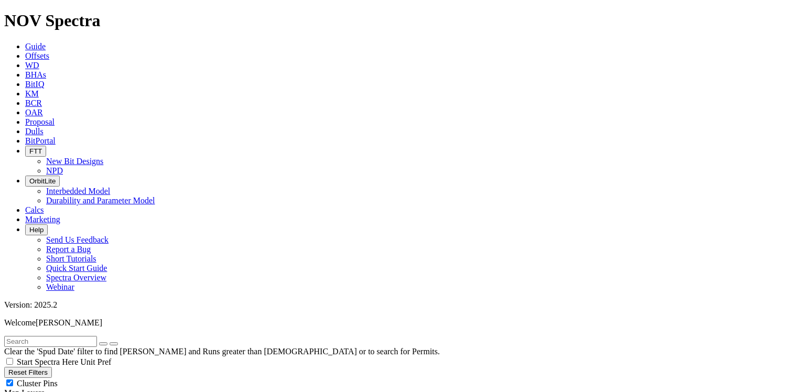
type input "9/18/23"
type input "9/18/25"
type input "9"
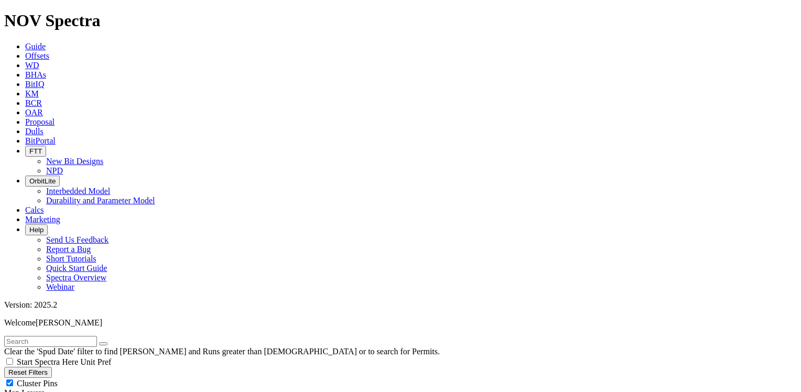
type input "9"
click at [63, 336] on input "text" at bounding box center [50, 341] width 93 height 11
paste input "3/09a-N60"
type input "3/09a-N60"
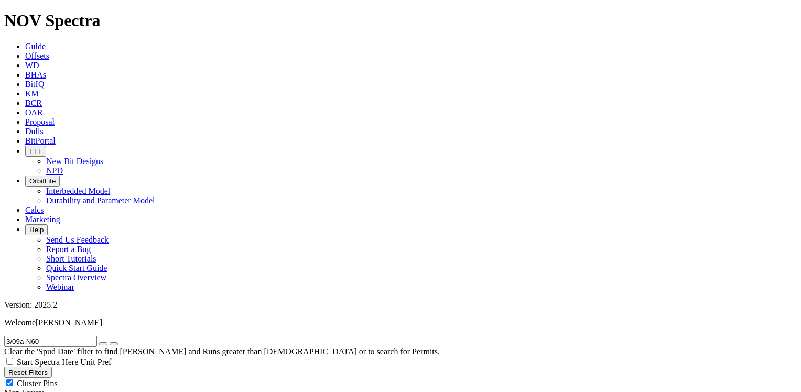
radio input "true"
radio input "false"
click at [114, 344] on icon "submit" at bounding box center [114, 344] width 0 height 0
click at [52, 367] on button "Reset Filters" at bounding box center [28, 372] width 48 height 11
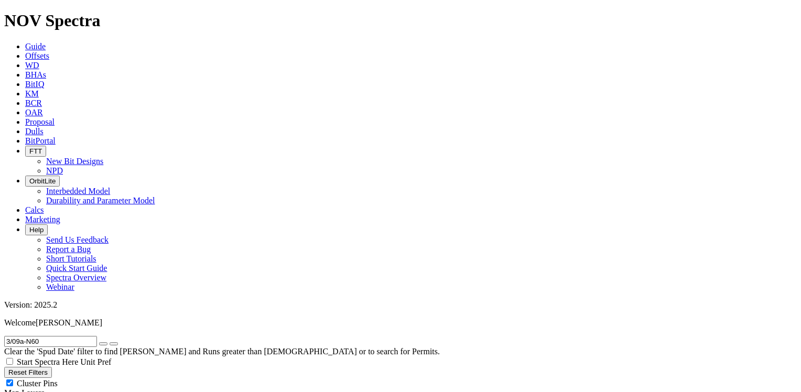
radio input "false"
radio input "true"
type input "9/18/23"
type input "9/18/25"
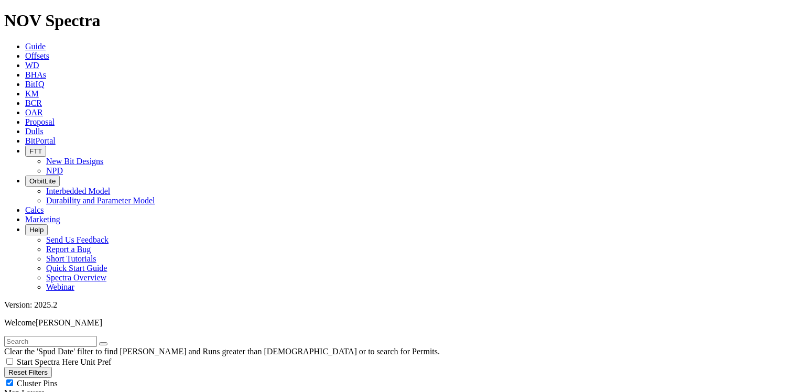
radio input "true"
radio input "false"
drag, startPoint x: 43, startPoint y: 345, endPoint x: -2, endPoint y: 345, distance: 45.6
drag, startPoint x: 127, startPoint y: 343, endPoint x: 90, endPoint y: 343, distance: 36.7
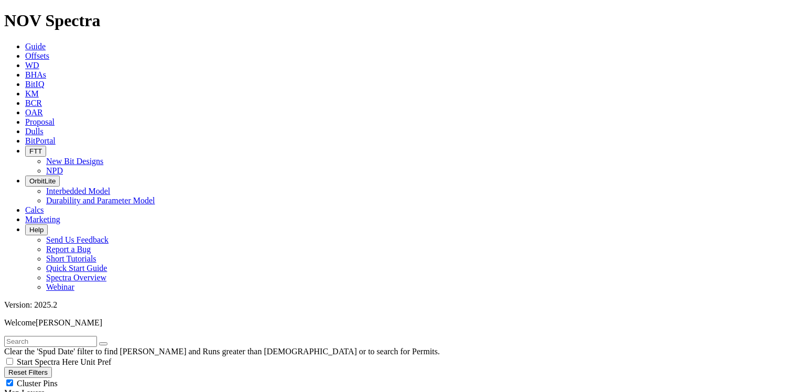
click at [46, 336] on input "text" at bounding box center [50, 341] width 93 height 11
paste input "3/09a-N60"
type input "3/09a-N60"
click at [114, 344] on icon "submit" at bounding box center [114, 344] width 0 height 0
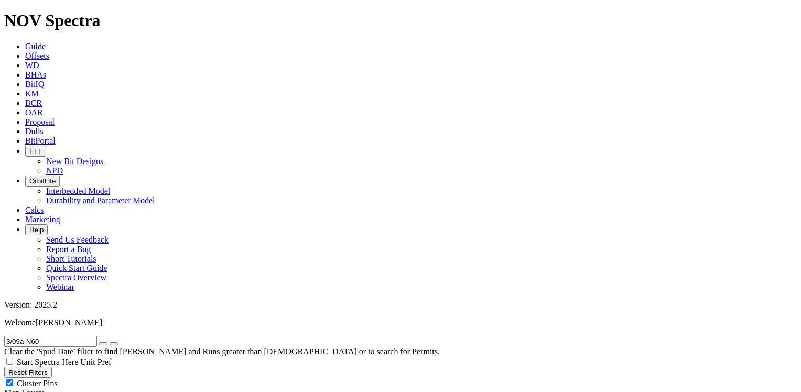
click at [114, 344] on icon "submit" at bounding box center [114, 344] width 0 height 0
click at [49, 367] on button "Reset Filters" at bounding box center [28, 372] width 48 height 11
radio input "false"
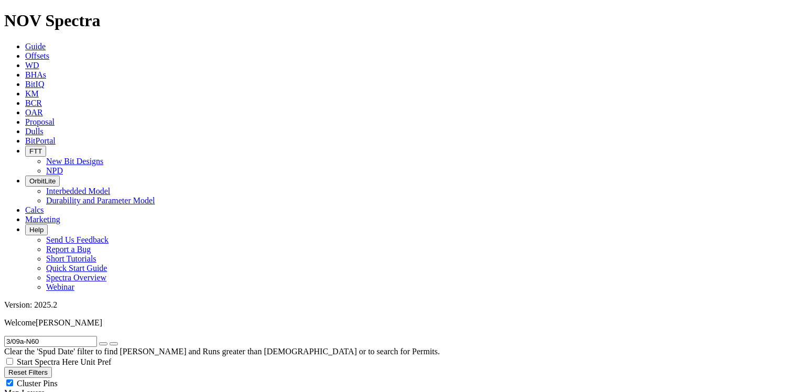
radio input "true"
type input "9/18/23"
type input "9/18/25"
radio input "true"
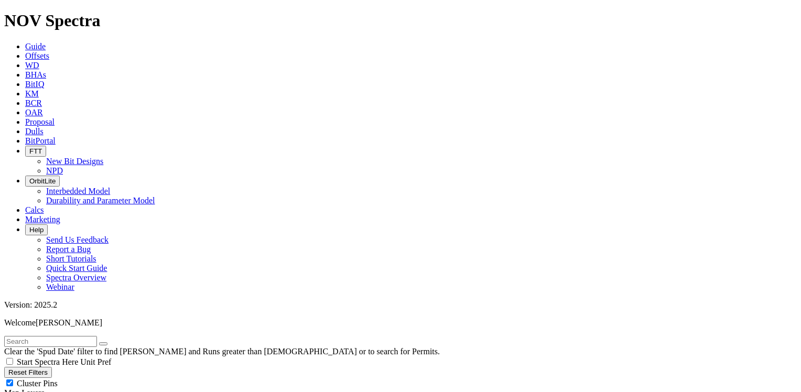
radio input "false"
drag, startPoint x: 50, startPoint y: 343, endPoint x: -2, endPoint y: 345, distance: 51.4
drag, startPoint x: 127, startPoint y: 342, endPoint x: 79, endPoint y: 340, distance: 48.8
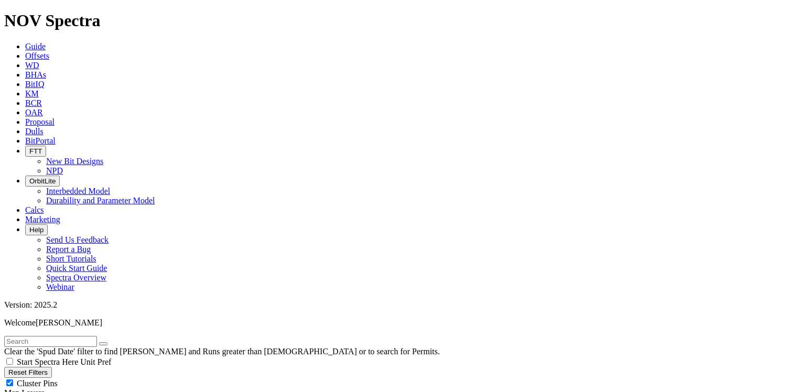
click at [59, 336] on input "text" at bounding box center [50, 341] width 93 height 11
paste input "4H KAI 16-4"
click at [114, 344] on icon "submit" at bounding box center [114, 344] width 0 height 0
drag, startPoint x: 698, startPoint y: 80, endPoint x: 709, endPoint y: 95, distance: 18.8
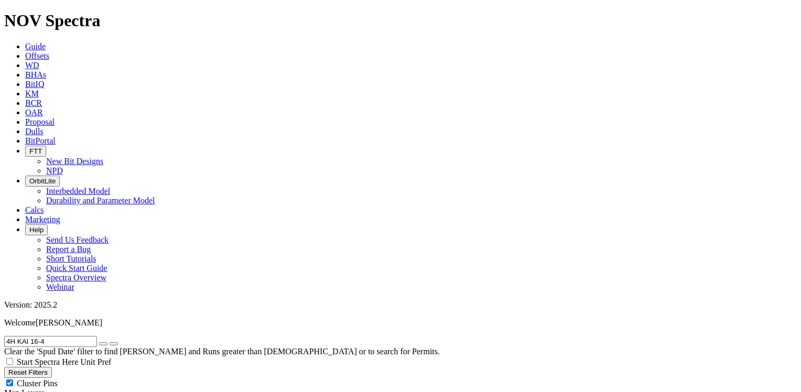
scroll to position [6, 0]
drag, startPoint x: 58, startPoint y: 47, endPoint x: -2, endPoint y: 43, distance: 60.4
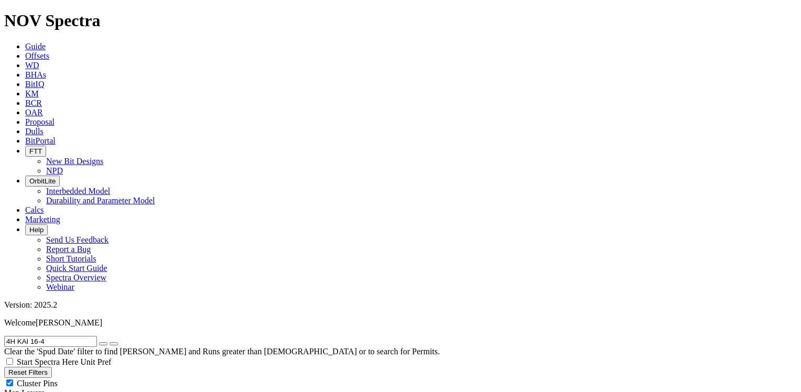
paste input "ALAMOSA 5-64 5-4-3 2BH"
type input "ALAMOSA 5-64 5-4-3 2BH"
click at [114, 344] on icon "submit" at bounding box center [114, 344] width 0 height 0
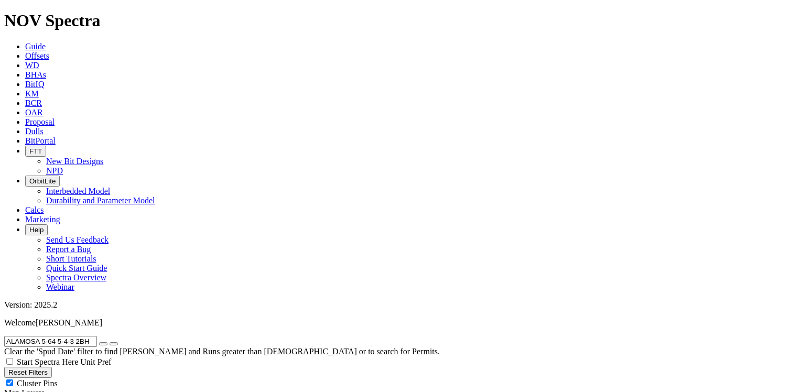
scroll to position [65, 0]
drag, startPoint x: 101, startPoint y: 45, endPoint x: 0, endPoint y: 43, distance: 100.6
paste input "TUVE 25-24 5"
click at [114, 344] on icon "submit" at bounding box center [114, 344] width 0 height 0
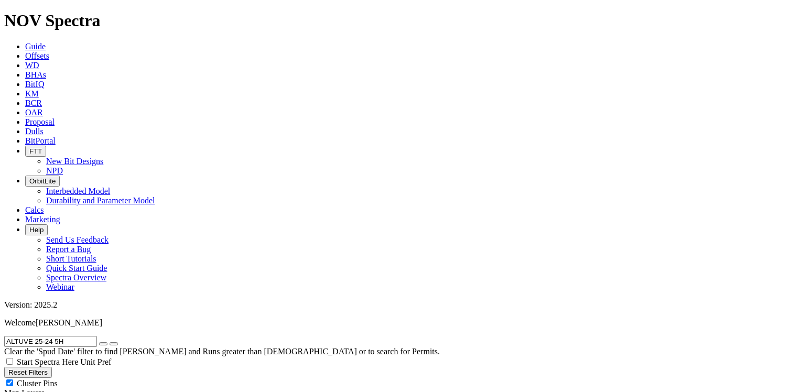
drag, startPoint x: 75, startPoint y: 48, endPoint x: -2, endPoint y: 49, distance: 77.6
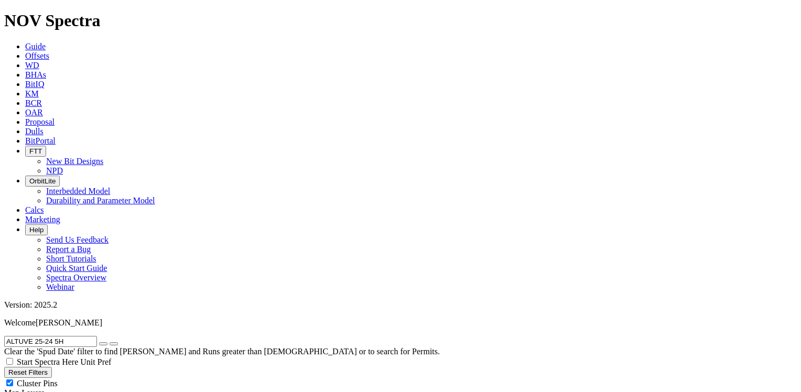
paste input "6"
click at [114, 344] on icon "submit" at bounding box center [114, 344] width 0 height 0
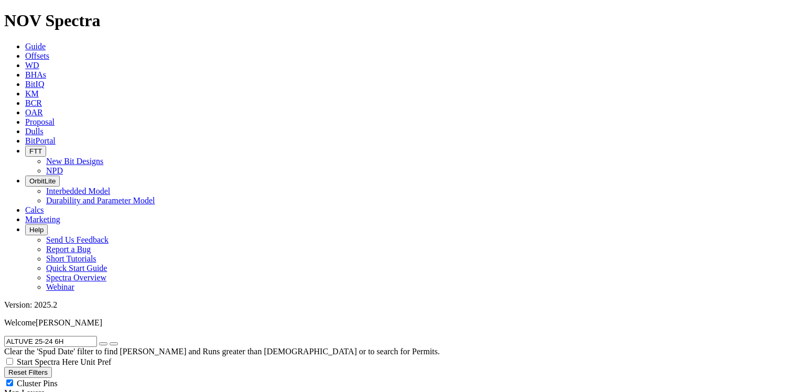
drag, startPoint x: 78, startPoint y: 49, endPoint x: 8, endPoint y: 42, distance: 69.5
click at [8, 336] on input "ALTUVE 25-24 6H" at bounding box center [50, 341] width 93 height 11
paste input "6-23 4"
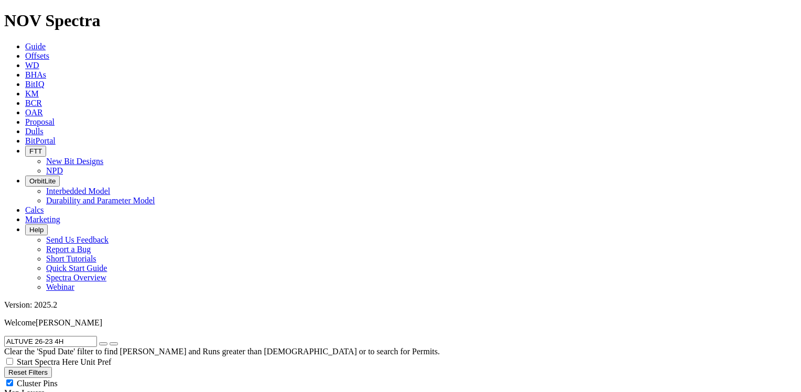
drag, startPoint x: 78, startPoint y: 46, endPoint x: -2, endPoint y: 43, distance: 80.2
paste input "RCHERFIELD 5602 43-16 4B"
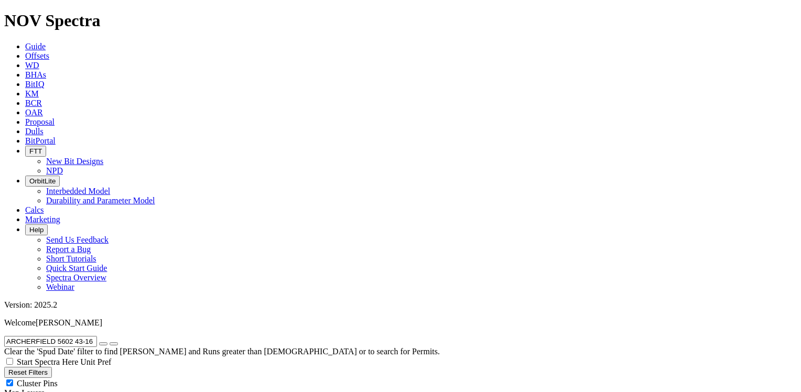
drag, startPoint x: 111, startPoint y: 43, endPoint x: -2, endPoint y: 36, distance: 113.4
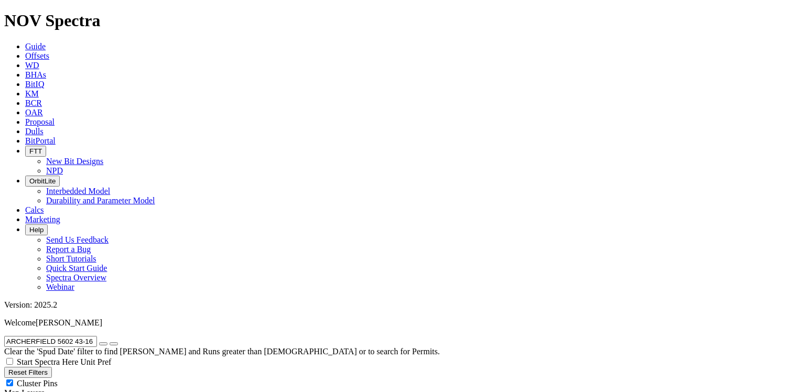
paste input "BABY YODA 6-61-7-576"
drag, startPoint x: 104, startPoint y: 46, endPoint x: -2, endPoint y: 52, distance: 106.0
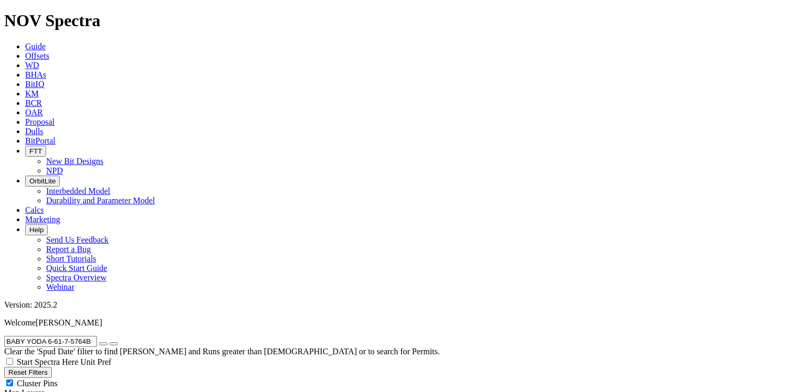
paste input "LERION THE DREAD 36-24 C 7DN"
type input "BALERION THE DREAD 36-24 C 7DN"
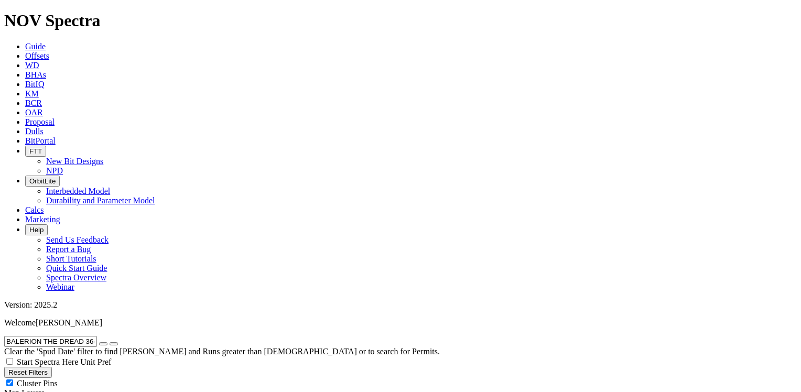
radio input "false"
radio input "true"
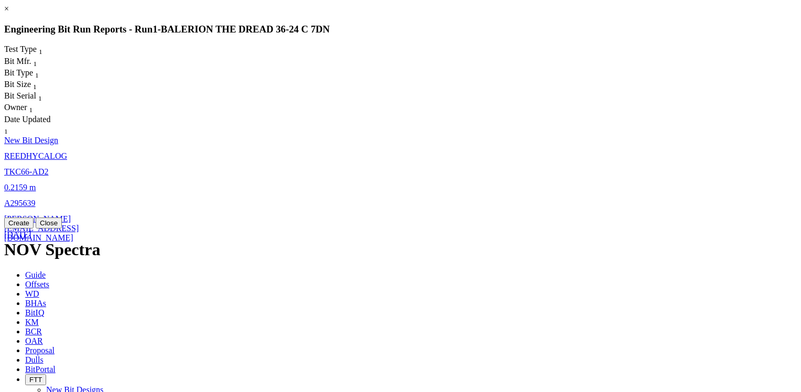
click at [67, 151] on span "REEDHYCALOG" at bounding box center [35, 155] width 63 height 9
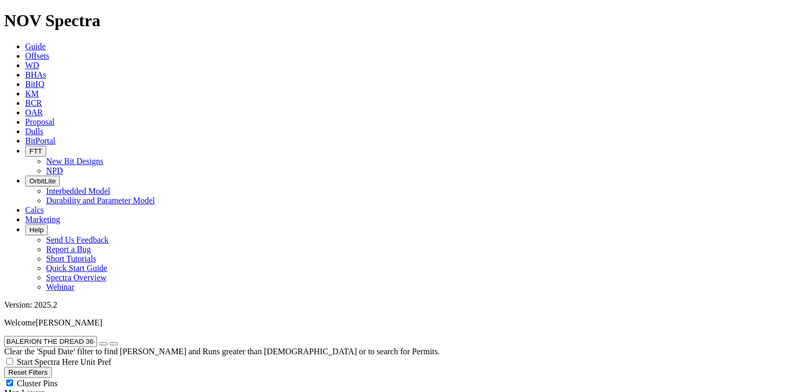
select select "New Bit Design"
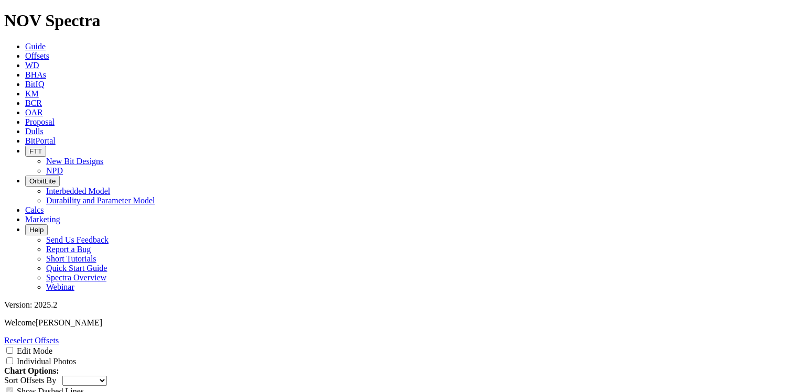
scroll to position [1572, 0]
drag, startPoint x: 374, startPoint y: 48, endPoint x: 406, endPoint y: 373, distance: 325.9
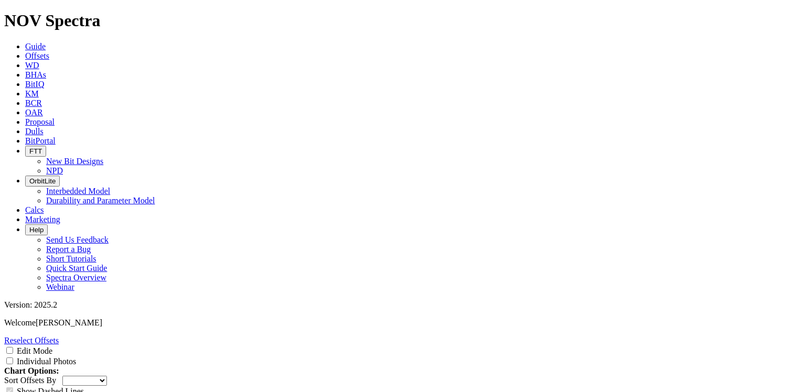
drag, startPoint x: 373, startPoint y: 154, endPoint x: 428, endPoint y: 191, distance: 66.1
drag, startPoint x: 428, startPoint y: 191, endPoint x: 418, endPoint y: 286, distance: 95.9
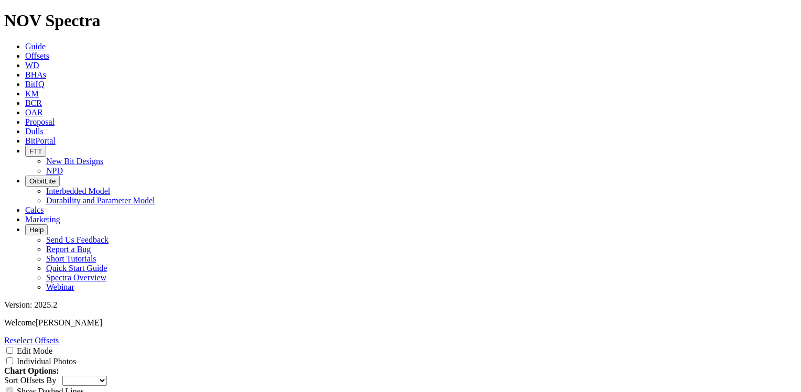
drag, startPoint x: 373, startPoint y: 57, endPoint x: 396, endPoint y: 56, distance: 23.1
copy td "5319211"
drag, startPoint x: 373, startPoint y: 93, endPoint x: 395, endPoint y: 92, distance: 22.0
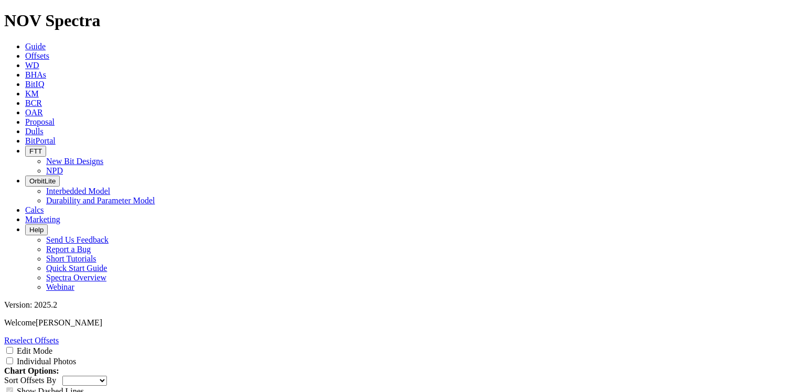
copy td "5322565"
drag, startPoint x: 374, startPoint y: 130, endPoint x: 396, endPoint y: 129, distance: 22.0
copy td "5322565"
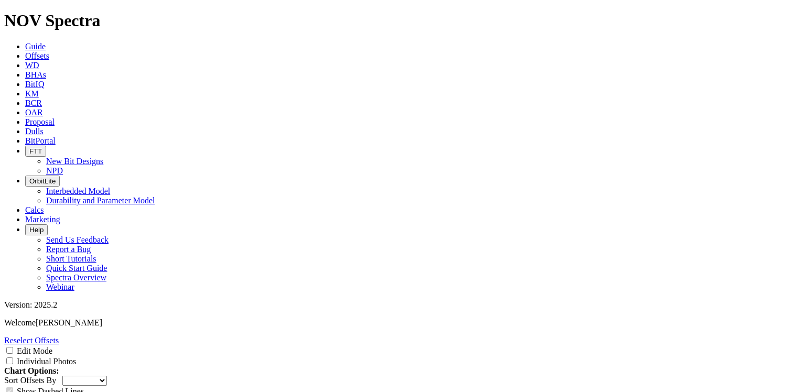
drag, startPoint x: 374, startPoint y: 185, endPoint x: 398, endPoint y: 185, distance: 24.6
copy td "A295639"
drag, startPoint x: 373, startPoint y: 152, endPoint x: 398, endPoint y: 152, distance: 25.2
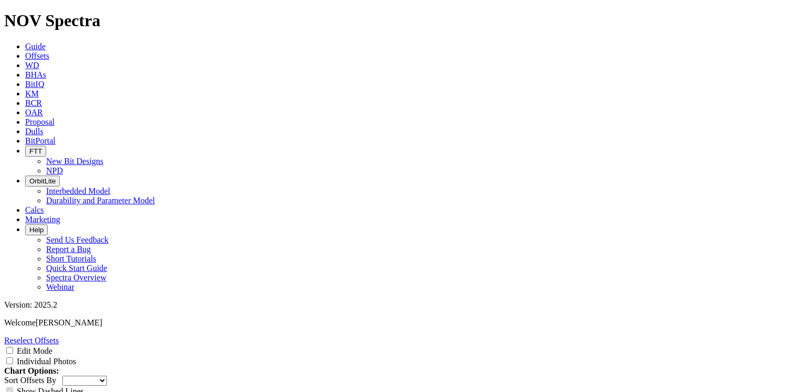
copy td "A276587"
drag, startPoint x: 374, startPoint y: 163, endPoint x: 397, endPoint y: 160, distance: 23.3
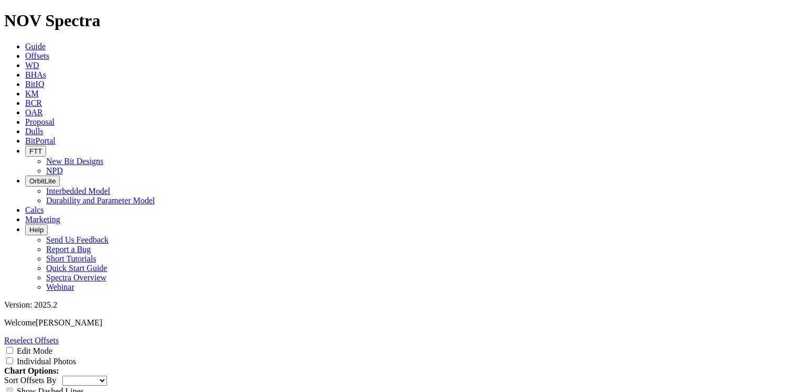
copy td "A255505"
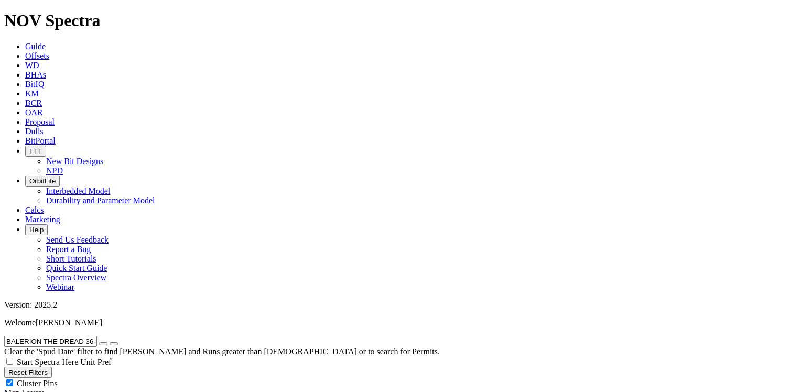
click at [103, 344] on icon "button" at bounding box center [103, 344] width 0 height 0
click at [84, 336] on input "text" at bounding box center [50, 341] width 93 height 11
paste input "BASHOR FED 27-3-4-HN"
type input "BASHOR FED 27-3-4-HN"
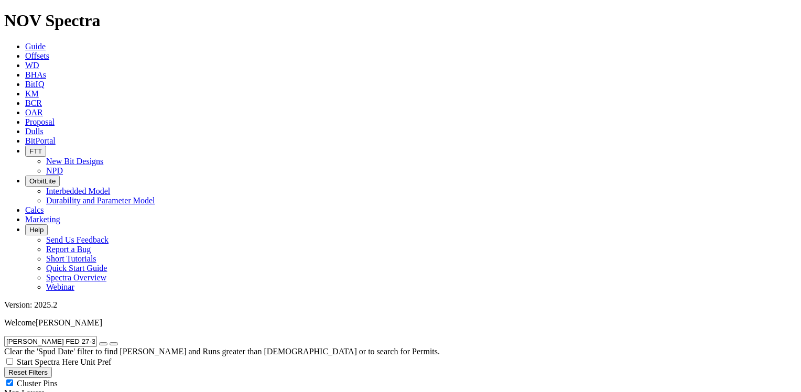
radio input "true"
radio input "false"
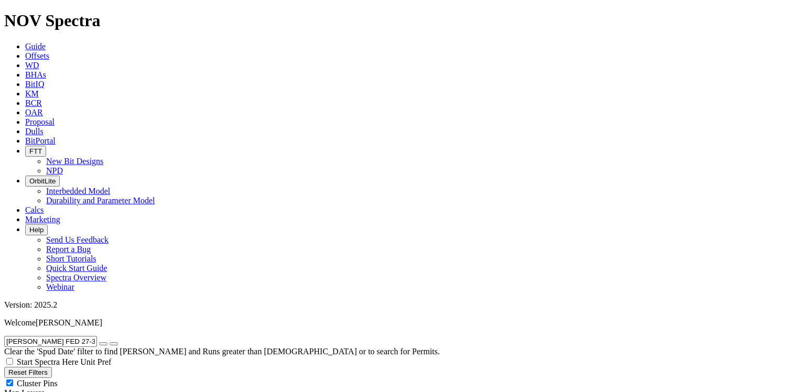
scroll to position [65, 0]
drag, startPoint x: 94, startPoint y: 48, endPoint x: 7, endPoint y: 46, distance: 87.5
click at [7, 336] on input "BASHOR FED 27-3-4-HN" at bounding box center [50, 341] width 93 height 11
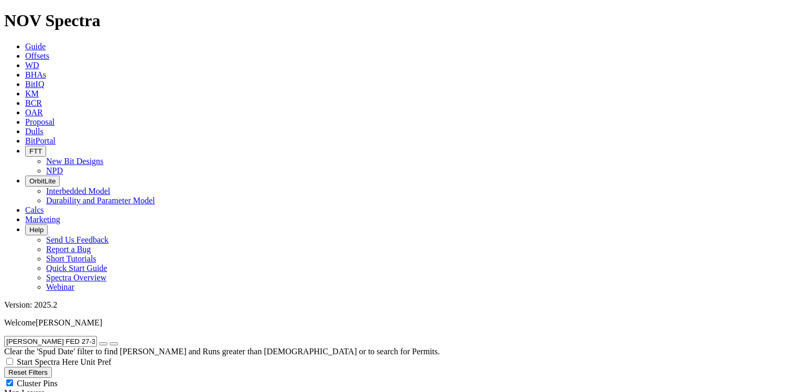
paste input "EHAN FEDERAL 5301 42-29 4B"
type input "BEHAN FEDERAL 5301 42-29 4B"
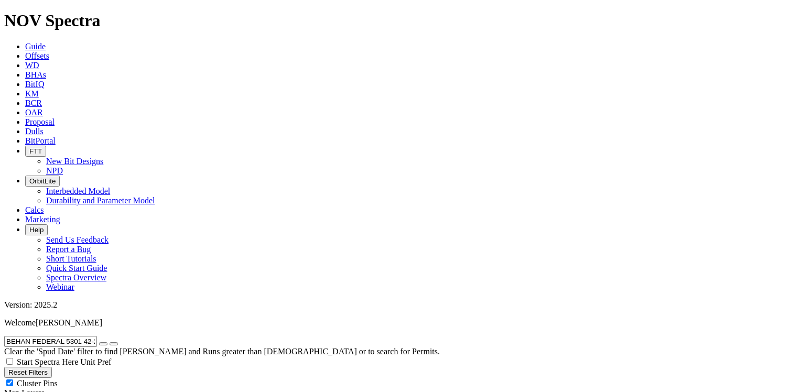
scroll to position [80, 0]
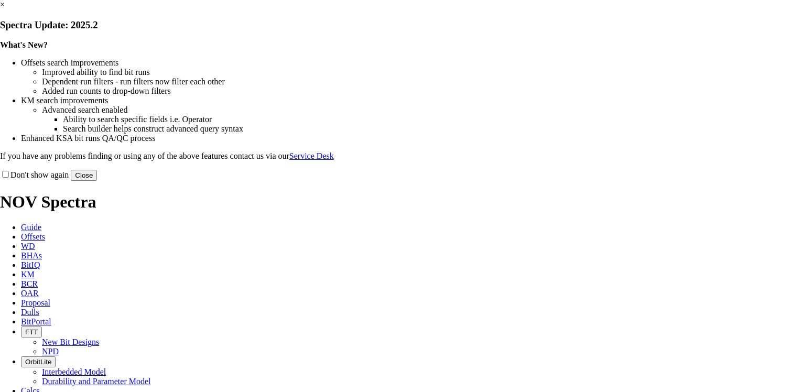
click at [5, 9] on link "×" at bounding box center [2, 4] width 5 height 9
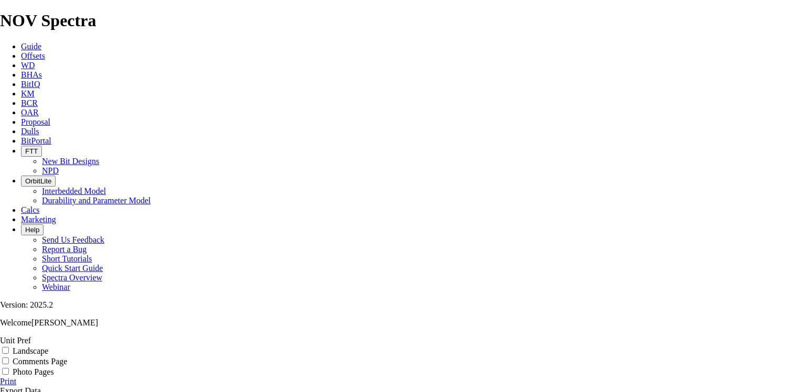
click at [16, 377] on link "Print" at bounding box center [8, 381] width 16 height 9
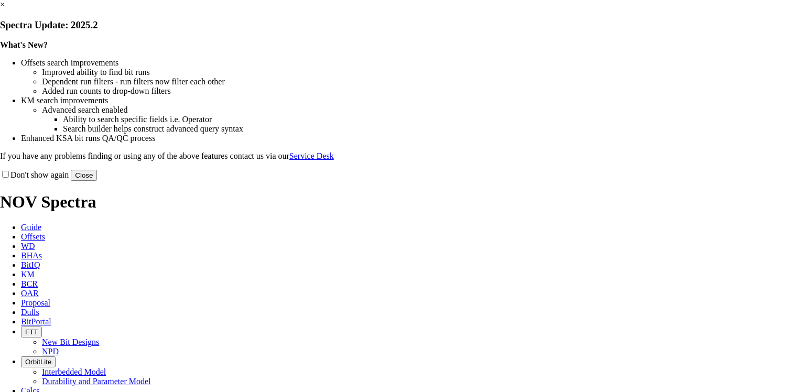
click at [5, 9] on link "×" at bounding box center [2, 4] width 5 height 9
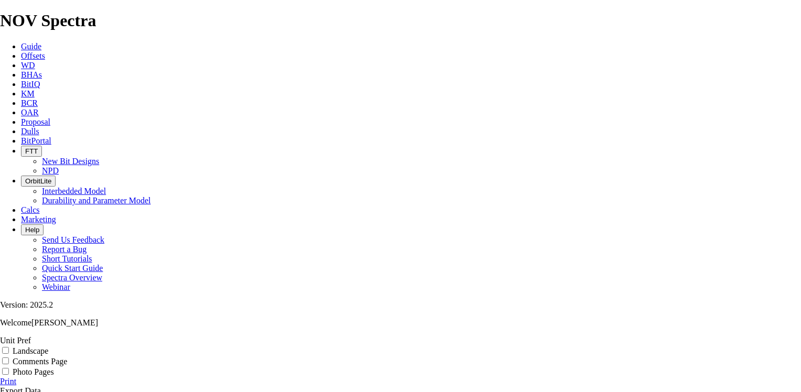
click at [16, 377] on link "Print" at bounding box center [8, 381] width 16 height 9
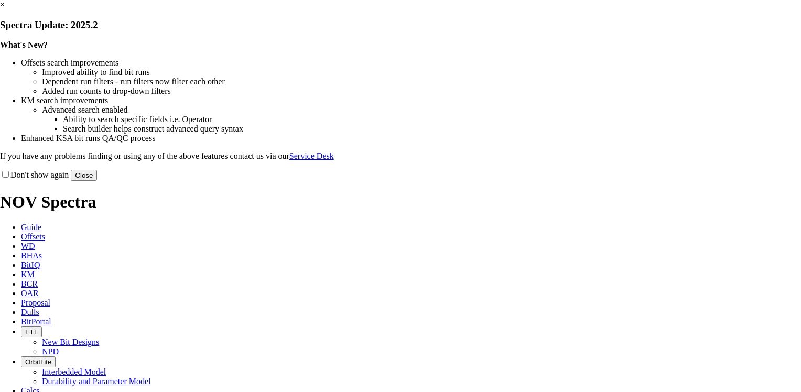
click at [5, 9] on link "×" at bounding box center [2, 4] width 5 height 9
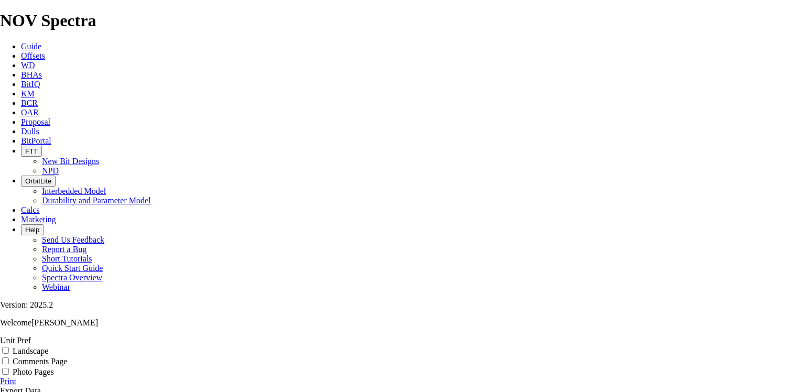
scroll to position [157, 0]
click at [16, 377] on link "Print" at bounding box center [8, 381] width 16 height 9
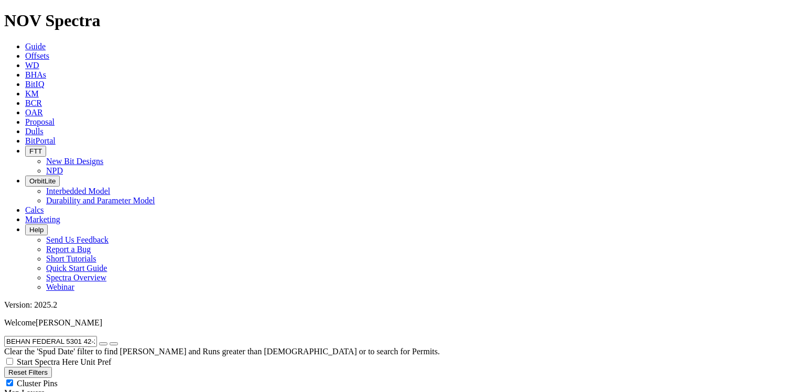
drag, startPoint x: 126, startPoint y: 45, endPoint x: 154, endPoint y: 79, distance: 43.5
click at [103, 344] on icon "button" at bounding box center [103, 344] width 0 height 0
radio input "false"
radio input "true"
click at [94, 336] on input "text" at bounding box center [50, 341] width 93 height 11
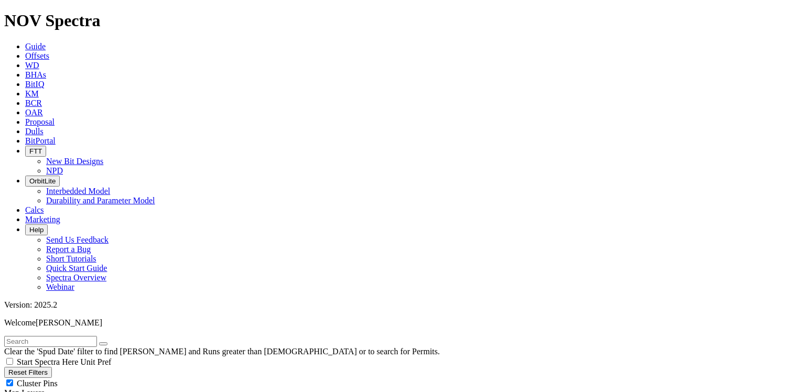
paste input "BEHAN FEDERAL 5301 42-29 2B"
type input "BEHAN FEDERAL 5301 42-29 2B"
click at [114, 344] on icon "submit" at bounding box center [114, 344] width 0 height 0
radio input "true"
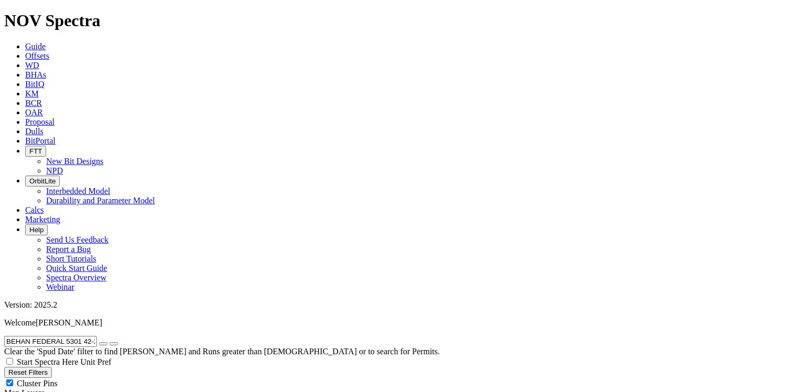
radio input "false"
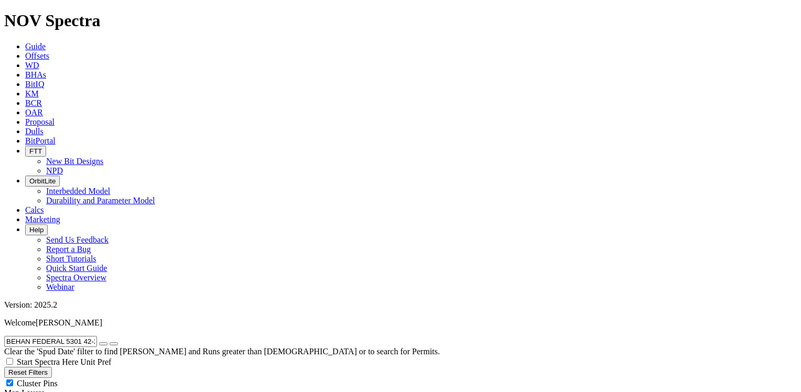
click at [103, 344] on icon "button" at bounding box center [103, 344] width 0 height 0
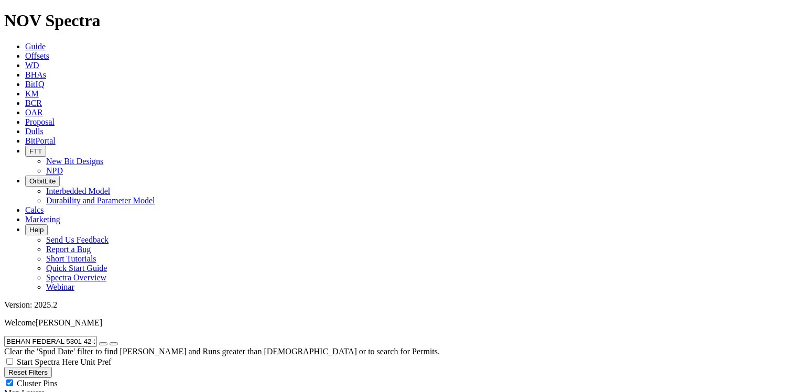
radio input "false"
radio input "true"
click at [97, 336] on input "text" at bounding box center [50, 341] width 93 height 11
paste input "BEHAN FEDERAL 5301 42-29 4B"
type input "BEHAN FEDERAL 5301 42-29 4B"
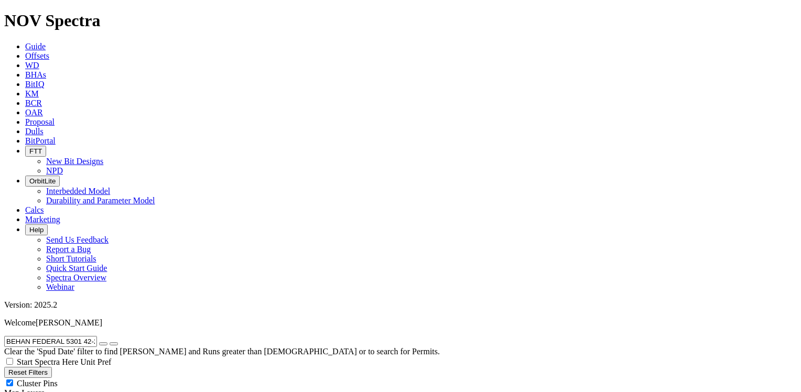
radio input "true"
radio input "false"
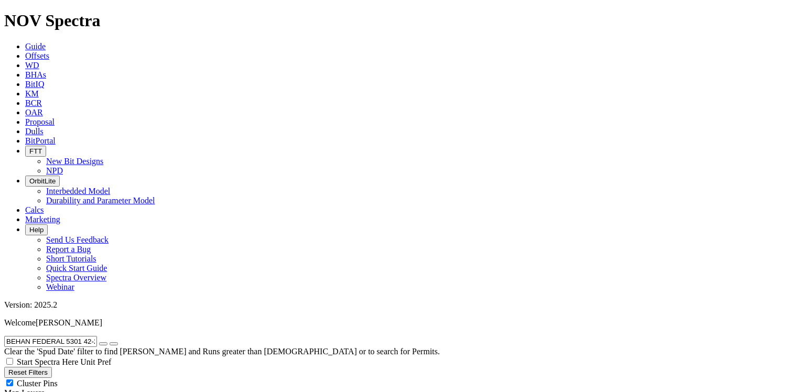
scroll to position [102, 0]
click at [103, 344] on icon "button" at bounding box center [103, 344] width 0 height 0
radio input "false"
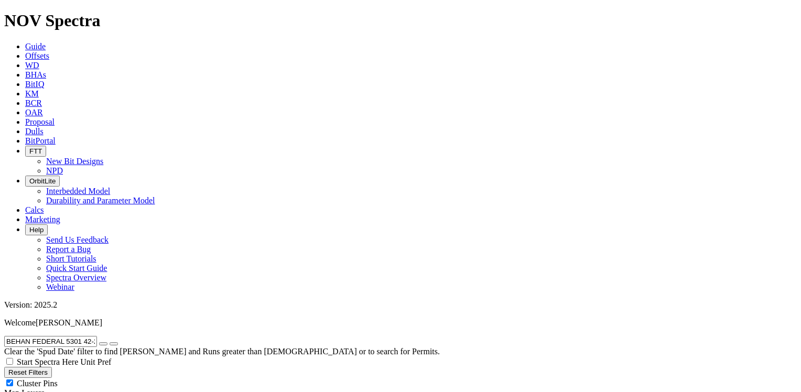
radio input "true"
click at [86, 336] on input "text" at bounding box center [50, 341] width 93 height 11
paste input "BIG JAKE B 0984DN"
type input "BIG JAKE B 0984DN"
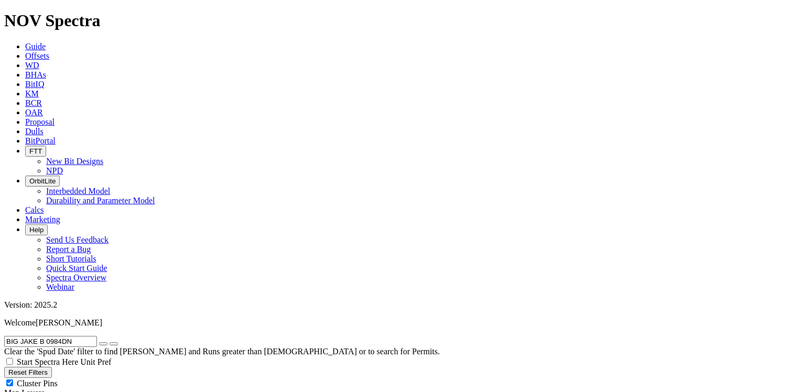
radio input "true"
radio input "false"
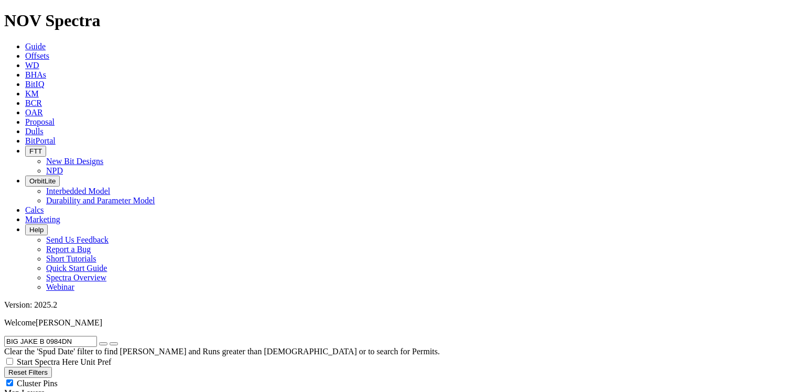
drag, startPoint x: 81, startPoint y: 44, endPoint x: 2, endPoint y: 45, distance: 79.1
click at [4, 336] on form "BIG JAKE B 0984DN" at bounding box center [400, 341] width 792 height 11
paste input "JOU 3-65 19-24 3AH"
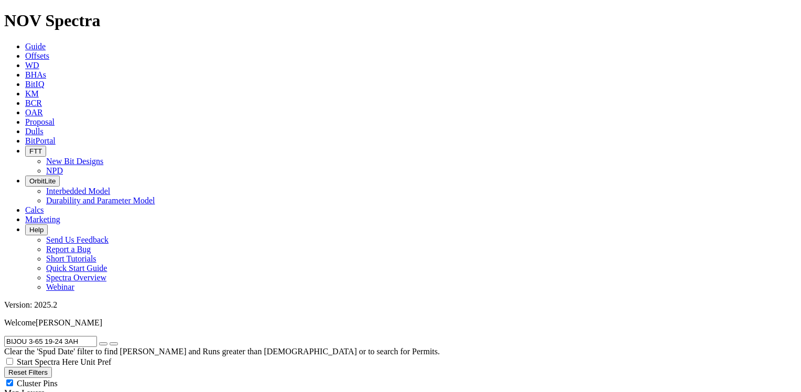
scroll to position [88, 0]
drag, startPoint x: 88, startPoint y: 44, endPoint x: 6, endPoint y: 37, distance: 82.5
click at [6, 336] on form "BIJOU 3-65 19-24 3AH" at bounding box center [400, 341] width 792 height 11
paste input "4B"
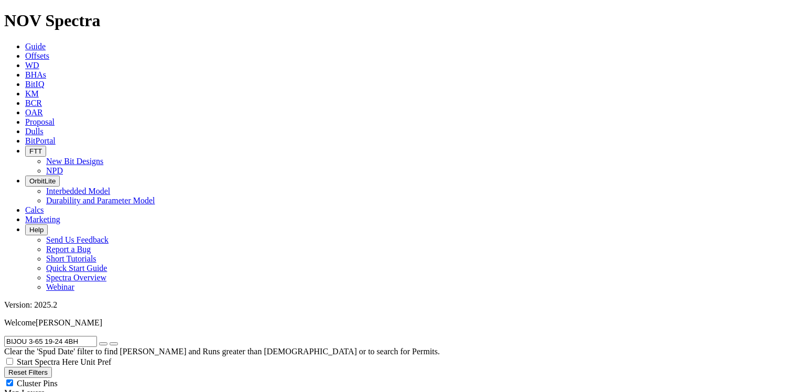
drag, startPoint x: 92, startPoint y: 44, endPoint x: 0, endPoint y: 40, distance: 92.3
paste input "21-22-23 2A"
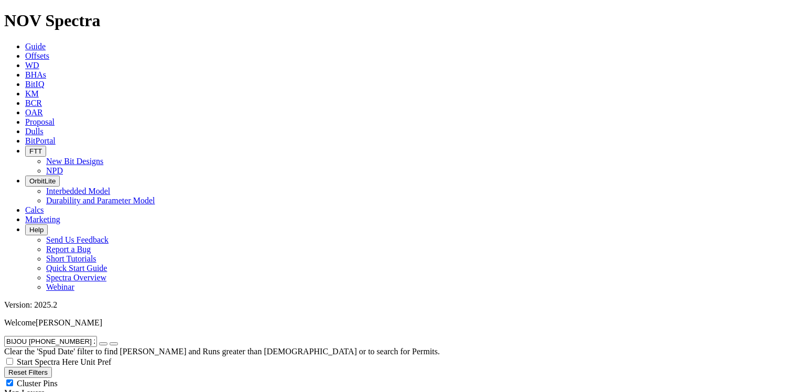
drag, startPoint x: 96, startPoint y: 43, endPoint x: 7, endPoint y: 42, distance: 89.1
click at [7, 336] on input "BIJOU [PHONE_NUMBER] 2AH" at bounding box center [50, 341] width 93 height 11
paste input "B"
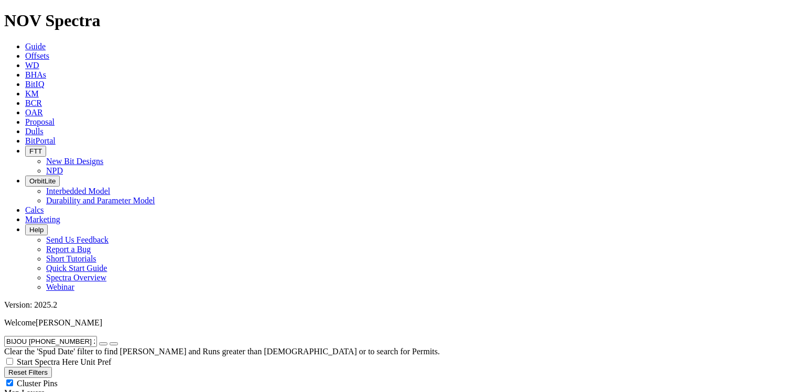
drag, startPoint x: 108, startPoint y: 49, endPoint x: 0, endPoint y: 49, distance: 107.9
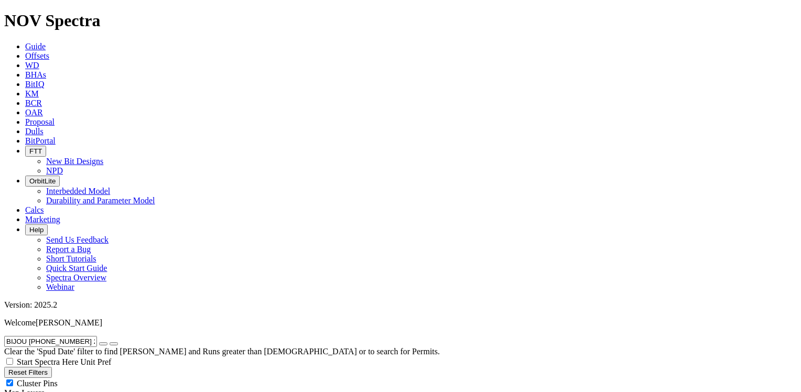
paste input "TTERROOT 5000 21-30 2B"
type input "BITTERROOT 5000 21-30 2B"
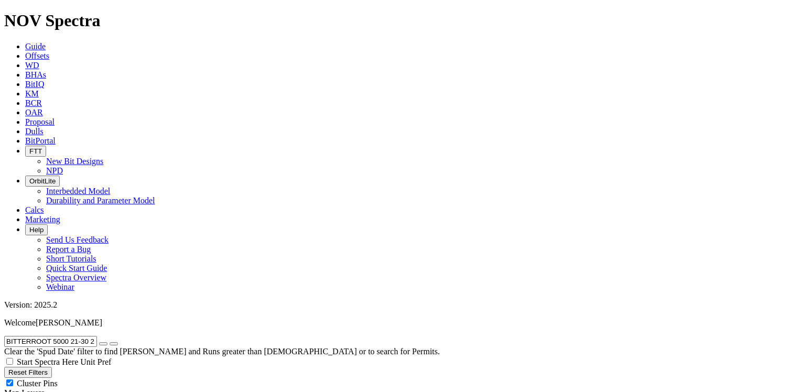
scroll to position [0, 0]
drag, startPoint x: 661, startPoint y: 294, endPoint x: 691, endPoint y: 292, distance: 30.5
copy span "A313061"
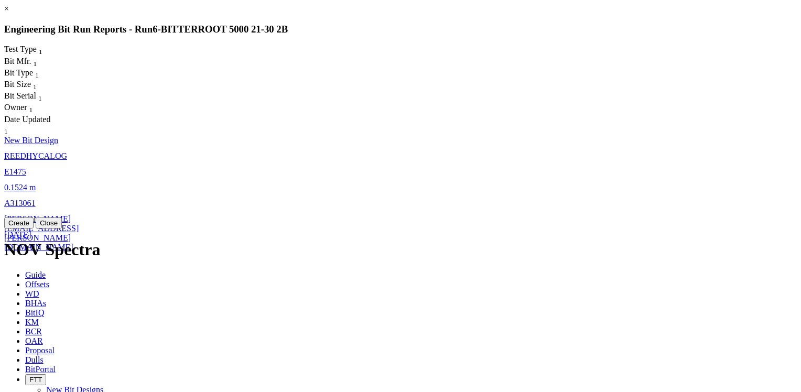
click at [36, 199] on link "A313061" at bounding box center [19, 203] width 31 height 9
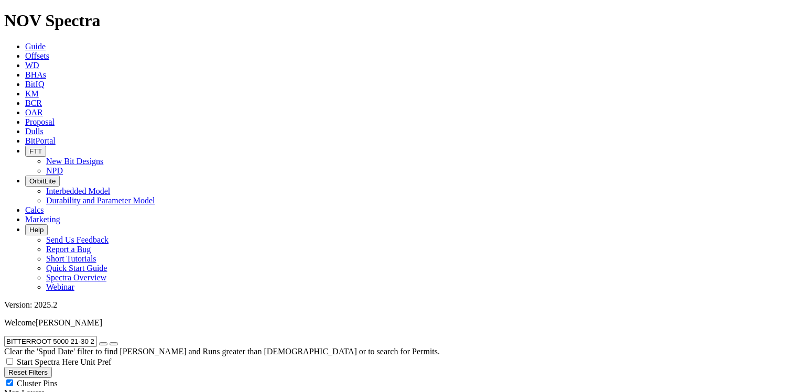
select select "New Bit Design"
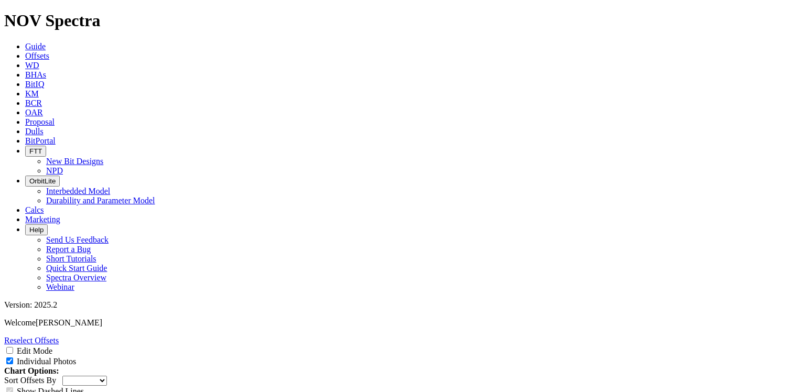
scroll to position [1520, 0]
drag, startPoint x: 368, startPoint y: 100, endPoint x: 394, endPoint y: 102, distance: 25.8
copy tr "A306799"
drag, startPoint x: 368, startPoint y: 139, endPoint x: 390, endPoint y: 137, distance: 22.1
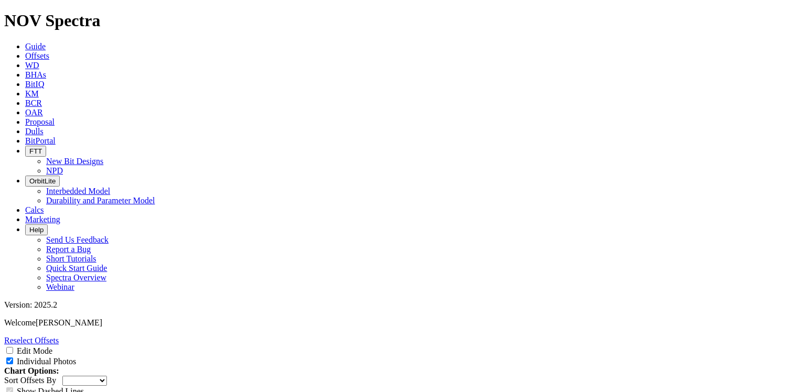
copy td "A306790"
drag, startPoint x: 367, startPoint y: 174, endPoint x: 392, endPoint y: 173, distance: 25.2
copy td "A307616"
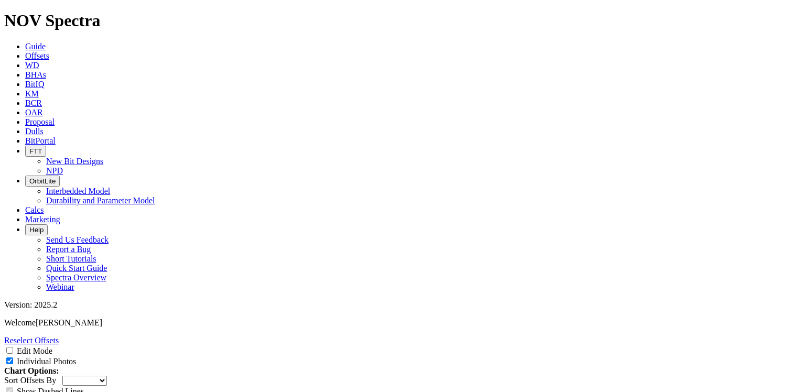
drag, startPoint x: 367, startPoint y: 212, endPoint x: 390, endPoint y: 211, distance: 23.1
copy td "A301202"
drag, startPoint x: 367, startPoint y: 248, endPoint x: 393, endPoint y: 247, distance: 25.7
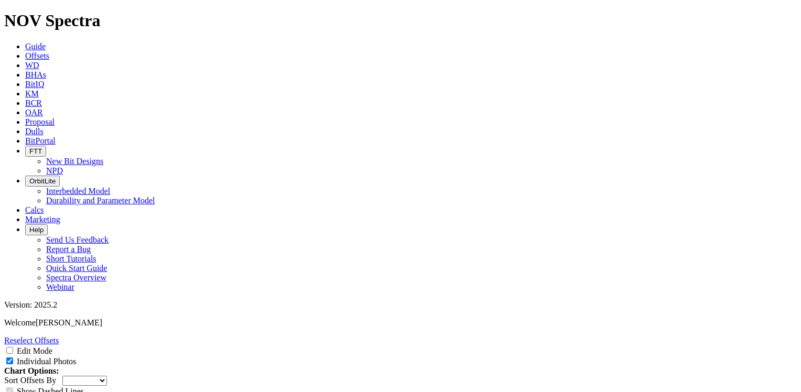
copy td "A300936"
drag, startPoint x: 367, startPoint y: 285, endPoint x: 392, endPoint y: 282, distance: 24.7
copy td "A312902"
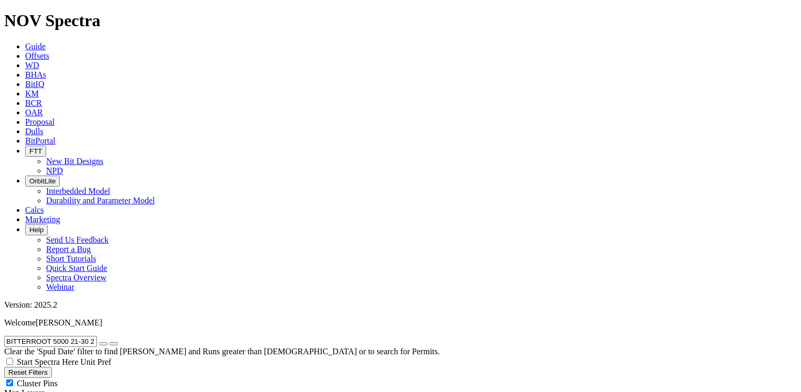
radio input "false"
radio input "true"
drag, startPoint x: 107, startPoint y: 45, endPoint x: -2, endPoint y: 40, distance: 109.1
paste input "3"
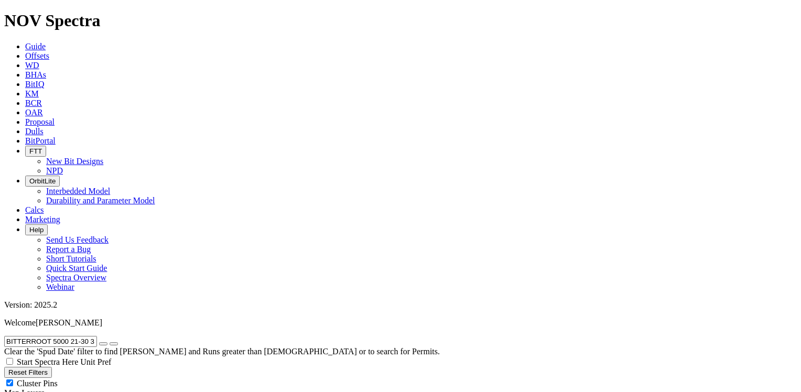
type input "BITTERROOT 5000 21-30 3B"
radio input "true"
radio input "false"
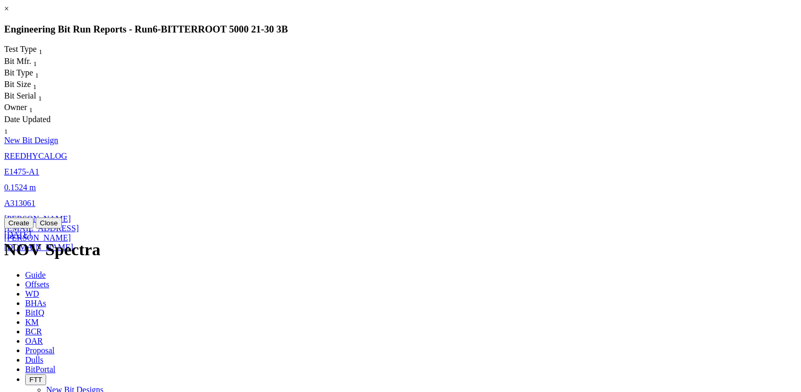
click at [39, 167] on span "E1475-A1" at bounding box center [21, 171] width 35 height 9
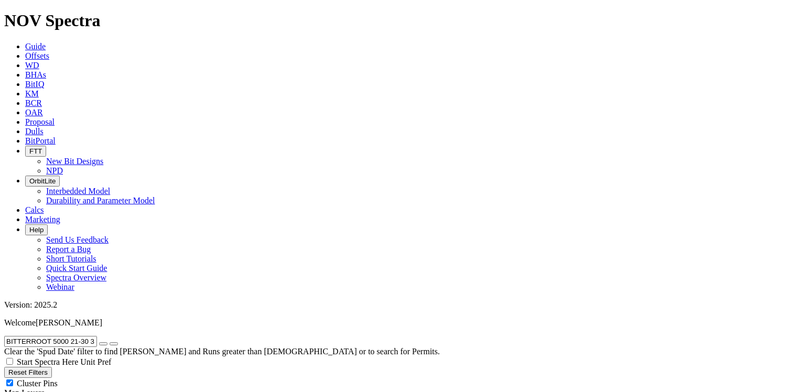
select select "New Bit Design"
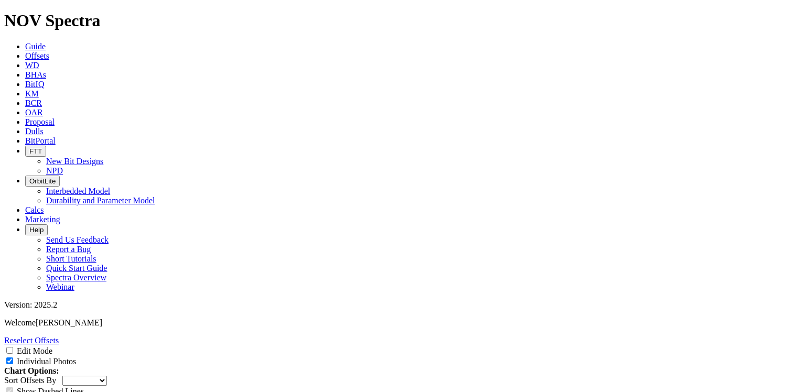
scroll to position [1520, 0]
drag, startPoint x: 367, startPoint y: 102, endPoint x: 390, endPoint y: 103, distance: 22.6
copy td "A301202"
drag, startPoint x: 367, startPoint y: 138, endPoint x: 390, endPoint y: 137, distance: 23.1
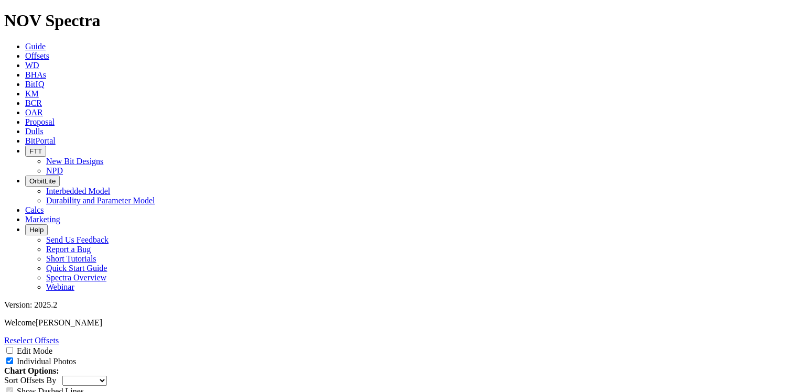
copy td "A307046"
drag, startPoint x: 366, startPoint y: 175, endPoint x: 388, endPoint y: 175, distance: 22.0
copy td "A306799"
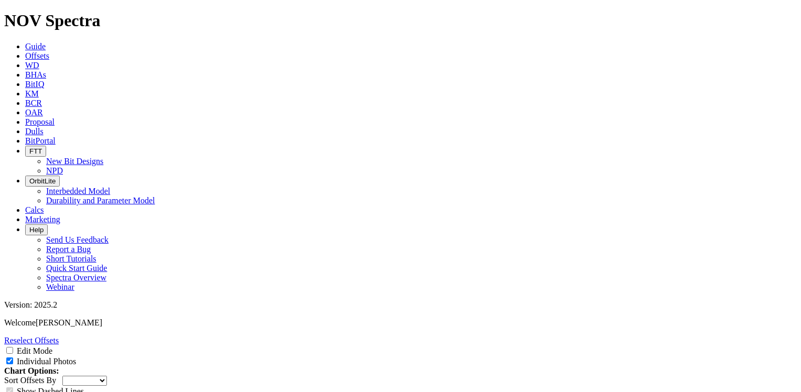
drag, startPoint x: 374, startPoint y: 213, endPoint x: 392, endPoint y: 212, distance: 18.4
drag, startPoint x: 367, startPoint y: 249, endPoint x: 390, endPoint y: 248, distance: 23.1
drag, startPoint x: 365, startPoint y: 286, endPoint x: 392, endPoint y: 284, distance: 27.3
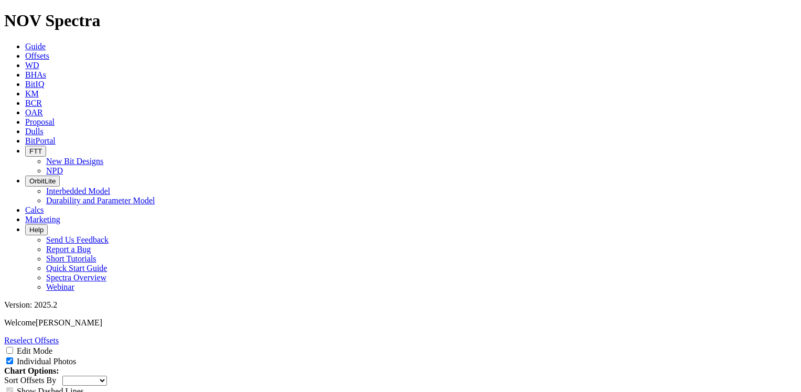
drag, startPoint x: 368, startPoint y: 324, endPoint x: 388, endPoint y: 323, distance: 20.4
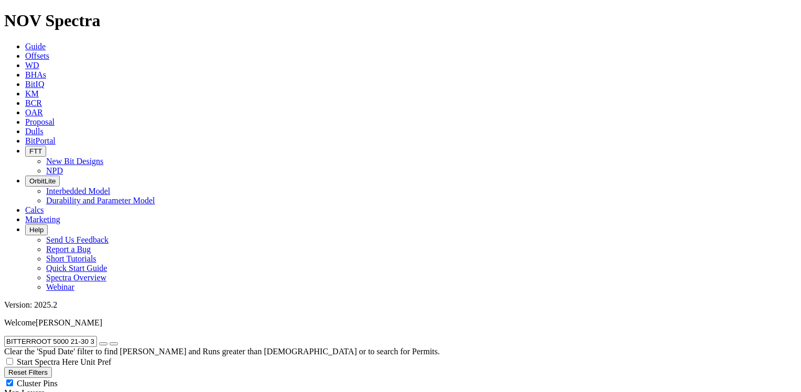
drag, startPoint x: 107, startPoint y: 46, endPoint x: 8, endPoint y: 45, distance: 99.0
click at [8, 336] on input "BITTERROOT 5000 21-30 3B" at bounding box center [50, 341] width 93 height 11
paste input "LAINE 33-28 3H"
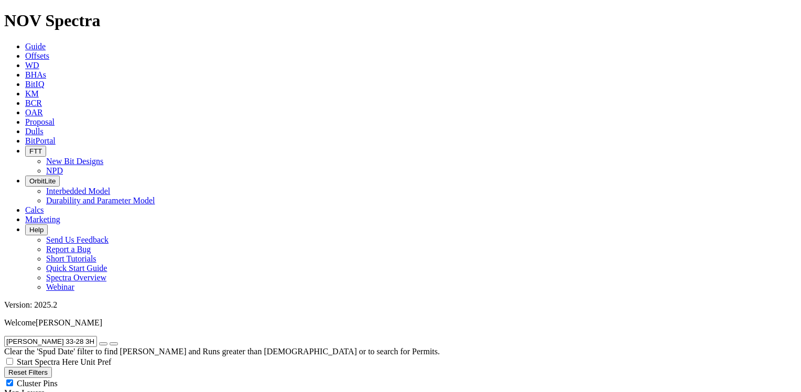
scroll to position [65, 0]
drag, startPoint x: 90, startPoint y: 47, endPoint x: -2, endPoint y: 39, distance: 92.6
paste input "4"
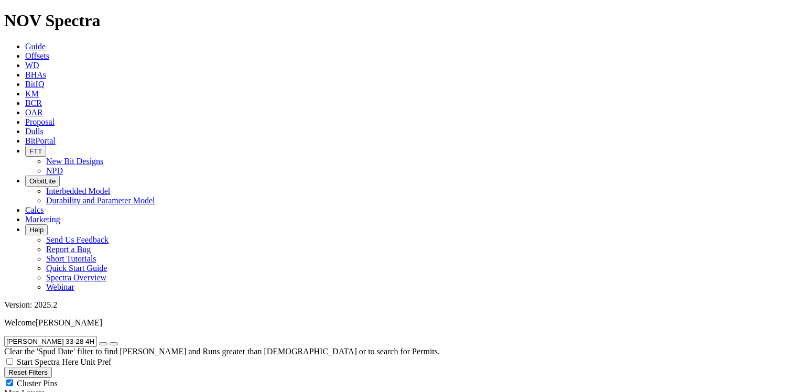
drag, startPoint x: 74, startPoint y: 46, endPoint x: 3, endPoint y: 50, distance: 71.4
click at [4, 336] on form "[PERSON_NAME] 33-28 4H" at bounding box center [400, 341] width 792 height 11
paste input "LE 33-28 11"
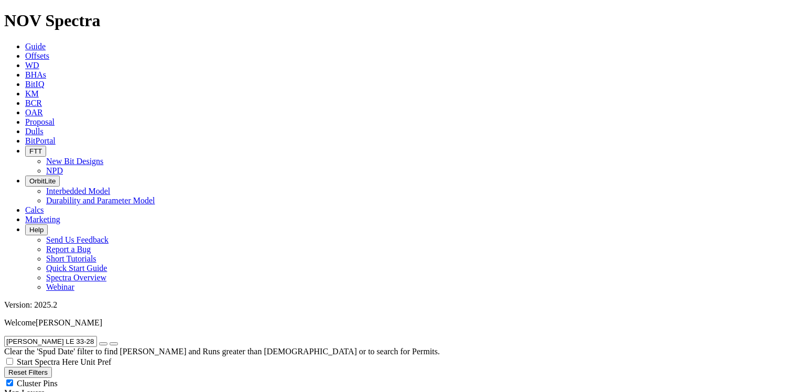
drag, startPoint x: 100, startPoint y: 41, endPoint x: 4, endPoint y: 45, distance: 96.5
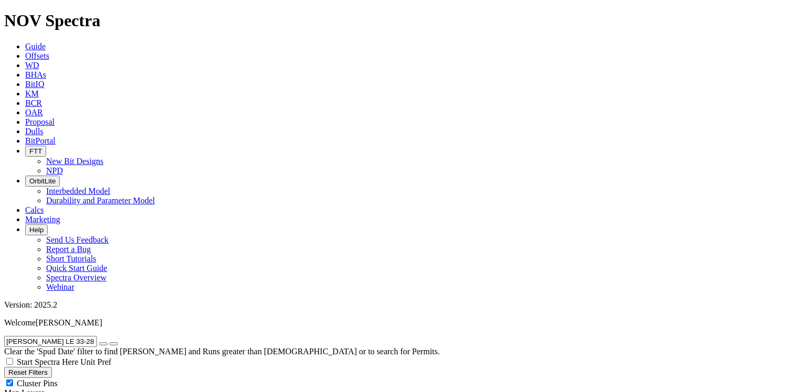
click at [4, 336] on form "[PERSON_NAME] LE 33-28 11H" at bounding box center [400, 341] width 792 height 11
paste input "NCHET FEDERAL 5693 14-21 3B"
type input "[PERSON_NAME] FEDERAL 5693 14-21 3B"
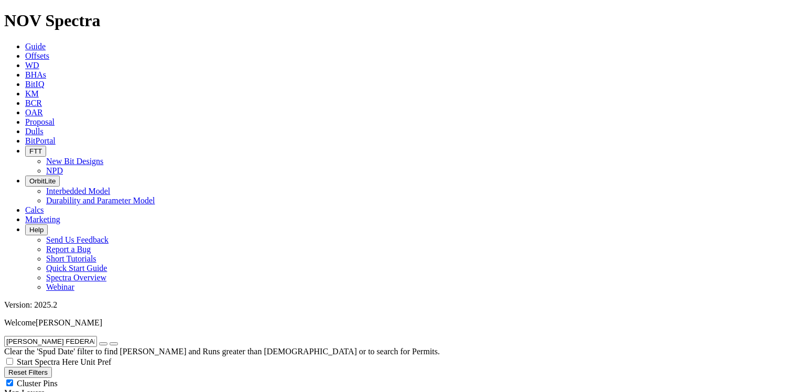
scroll to position [6, 0]
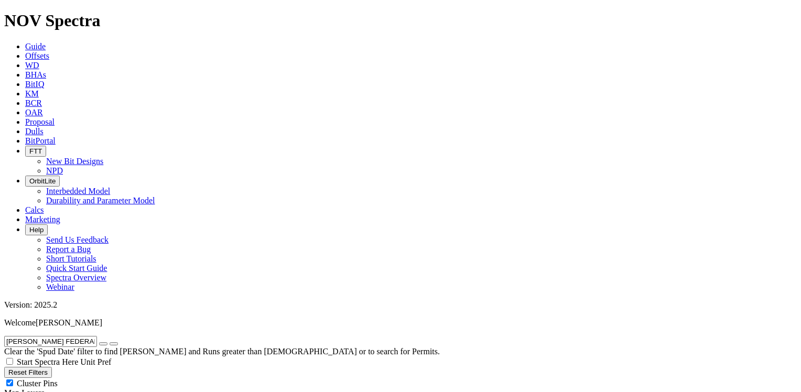
drag, startPoint x: 121, startPoint y: 45, endPoint x: 46, endPoint y: 41, distance: 75.0
click at [46, 336] on form "[PERSON_NAME] FEDERAL 5693 14-21 3B" at bounding box center [400, 341] width 792 height 11
click at [103, 344] on icon "button" at bounding box center [103, 344] width 0 height 0
radio input "false"
radio input "true"
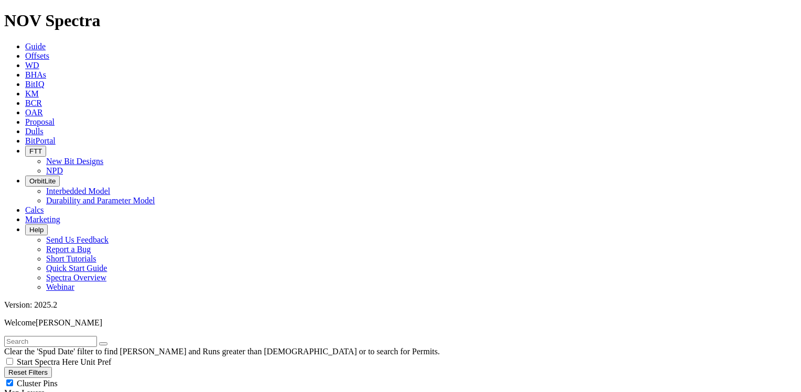
click at [93, 336] on input "text" at bounding box center [50, 341] width 93 height 11
paste input "BLAZE M3 501MH"
type input "BLAZE M3 501MH"
radio input "true"
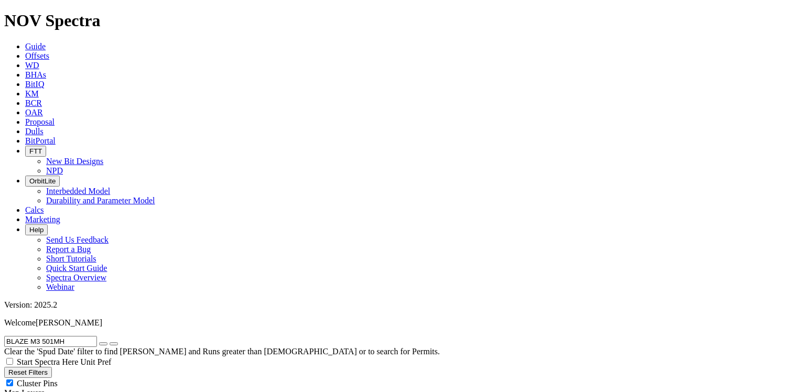
radio input "false"
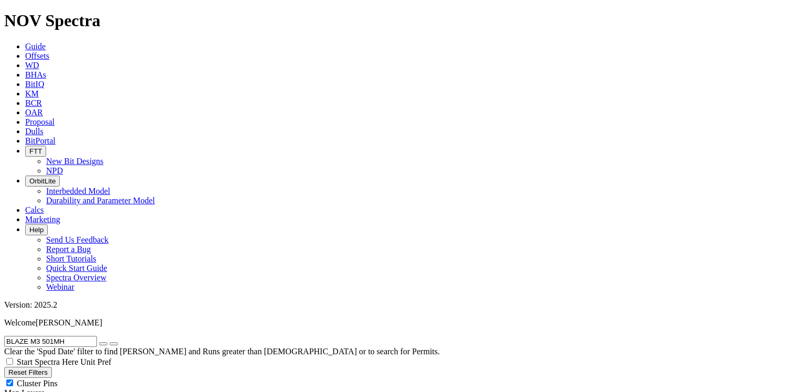
drag, startPoint x: 85, startPoint y: 47, endPoint x: -2, endPoint y: 46, distance: 87.0
paste input "EHM 2"
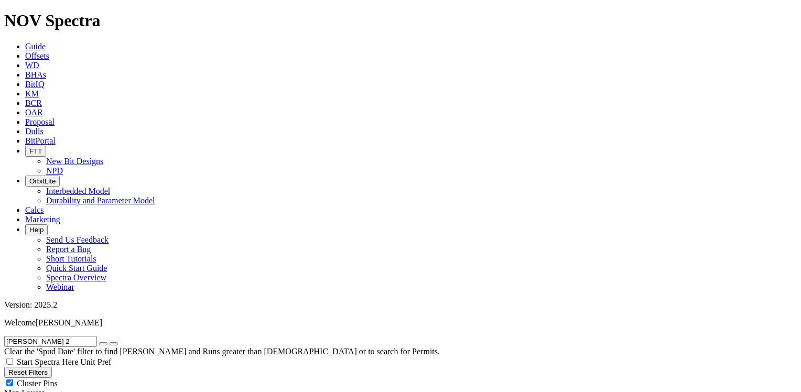
scroll to position [252, 0]
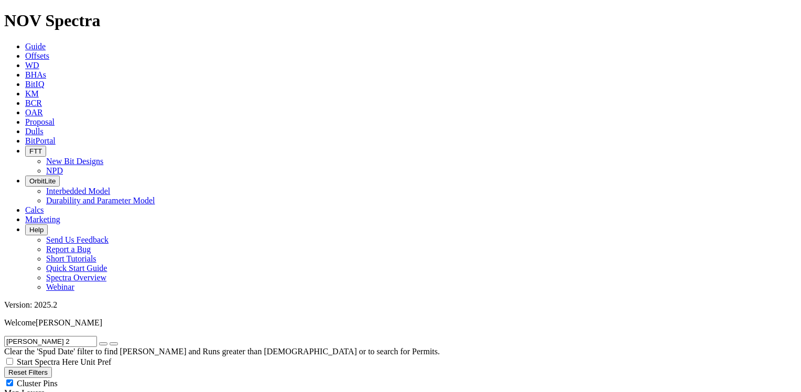
click at [53, 336] on input "[PERSON_NAME] 2" at bounding box center [50, 341] width 93 height 11
click at [114, 344] on icon "submit" at bounding box center [114, 344] width 0 height 0
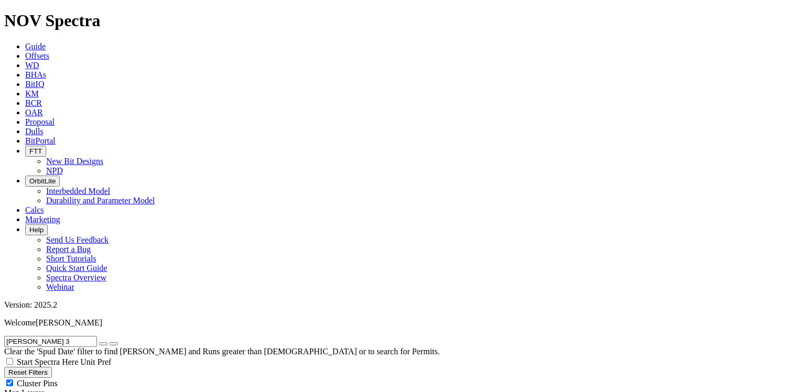
scroll to position [252, 0]
click at [49, 336] on input "[PERSON_NAME] 3" at bounding box center [50, 341] width 93 height 11
drag, startPoint x: 49, startPoint y: 47, endPoint x: 8, endPoint y: 43, distance: 41.0
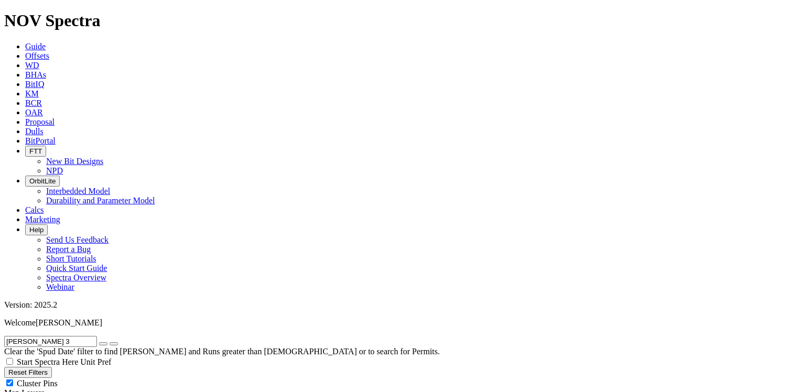
click at [8, 336] on input "[PERSON_NAME] 3" at bounding box center [50, 341] width 93 height 11
paste input "UE 3-65 33-32 2BH"
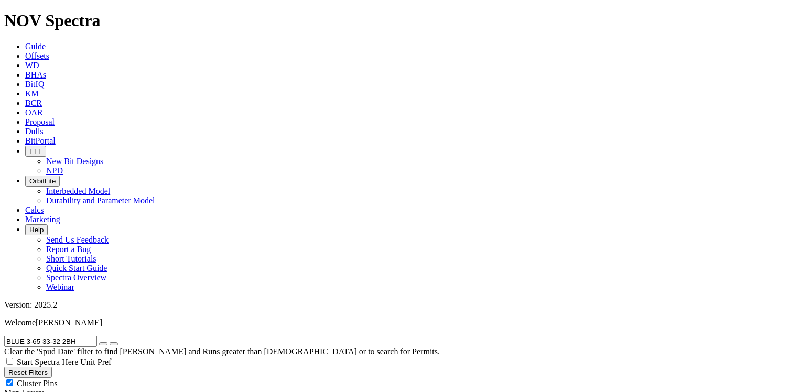
drag, startPoint x: 92, startPoint y: 45, endPoint x: 0, endPoint y: 41, distance: 91.8
paste input "-31-36 4A"
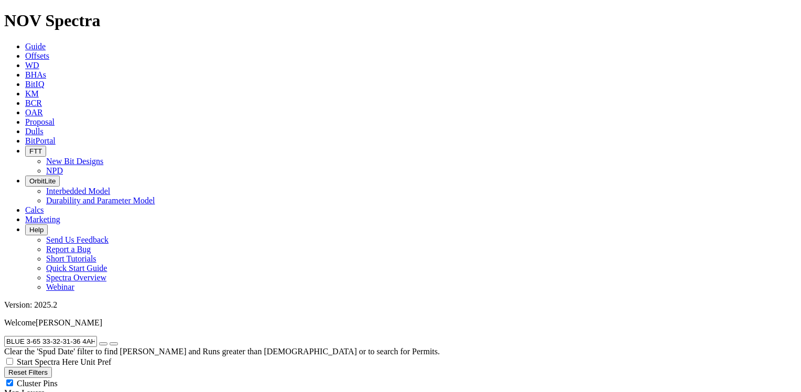
scroll to position [80, 0]
drag, startPoint x: 107, startPoint y: 43, endPoint x: 0, endPoint y: 38, distance: 107.0
click at [4, 336] on form "BLUE 3-65 33-32-31-36 4AH" at bounding box center [400, 341] width 792 height 11
paste input "FED 3-65 33-32-31-36 3"
type input "BLUE FED 3-65 33-32-31-36 3AH"
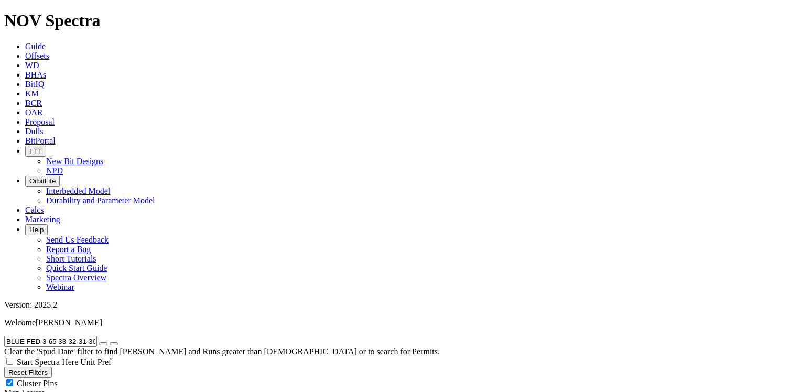
click at [103, 344] on icon "button" at bounding box center [103, 344] width 0 height 0
radio input "false"
radio input "true"
click at [88, 336] on input "text" at bounding box center [50, 341] width 93 height 11
paste input "BLUE FED 3-65 33-32-31-36 3BH"
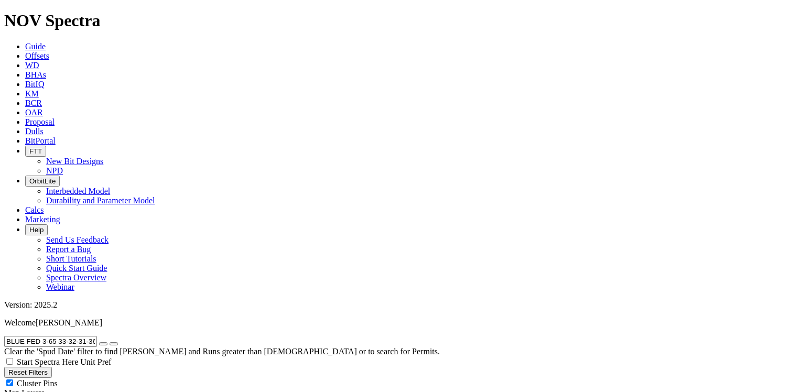
type input "BLUE FED 3-65 33-32-31-36 3BH"
radio input "true"
radio input "false"
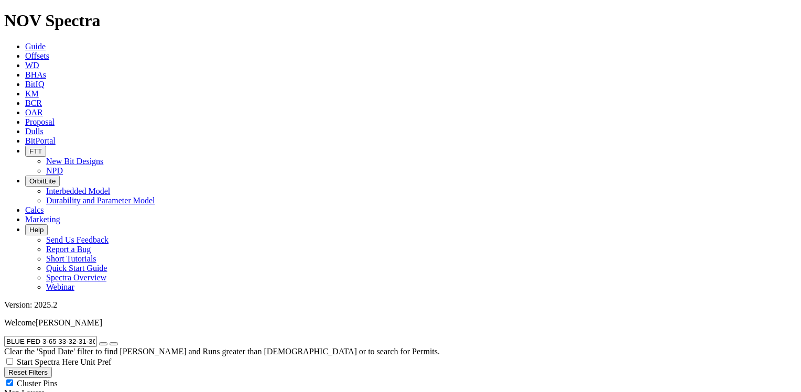
click at [103, 344] on icon "button" at bounding box center [103, 344] width 0 height 0
radio input "false"
radio input "true"
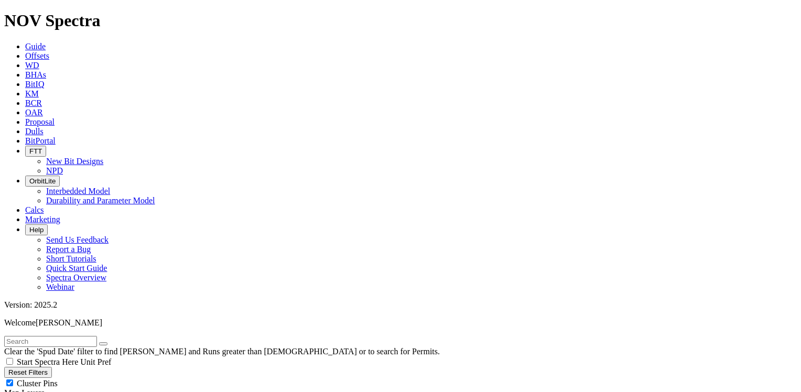
click at [78, 336] on input "text" at bounding box center [50, 341] width 93 height 11
paste input "[PERSON_NAME] FED #3671-11-2-4W NH"
type input "[PERSON_NAME] FED #3671-11-2-4W NH"
radio input "true"
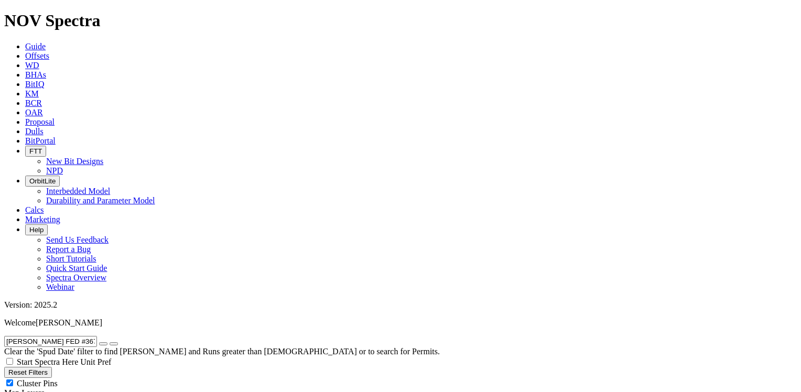
radio input "false"
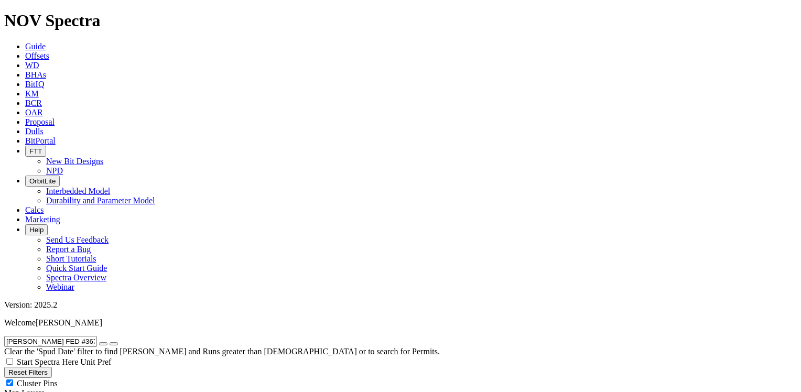
drag, startPoint x: 113, startPoint y: 46, endPoint x: 0, endPoint y: 49, distance: 112.7
paste input "RSETH 31-15HU"
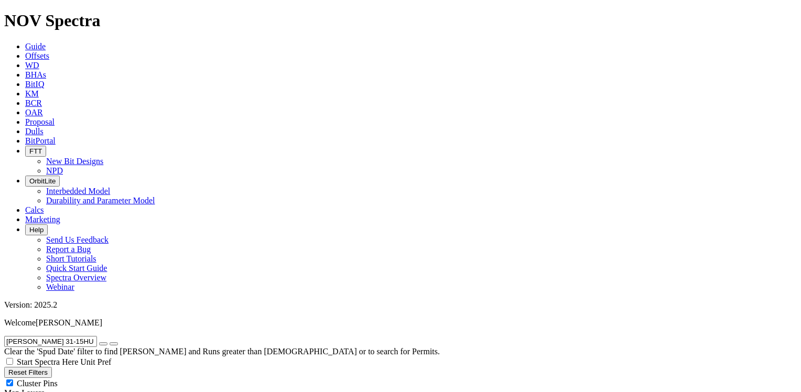
drag, startPoint x: 84, startPoint y: 48, endPoint x: -2, endPoint y: 50, distance: 86.0
paste input "RADLEY 104"
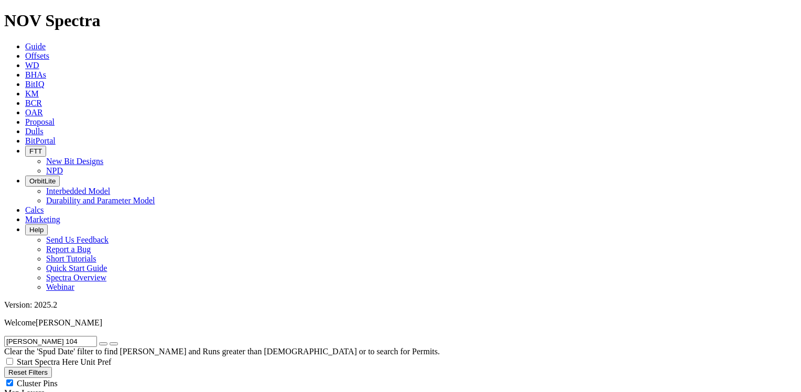
scroll to position [54, 0]
drag, startPoint x: 72, startPoint y: 45, endPoint x: 0, endPoint y: 41, distance: 71.9
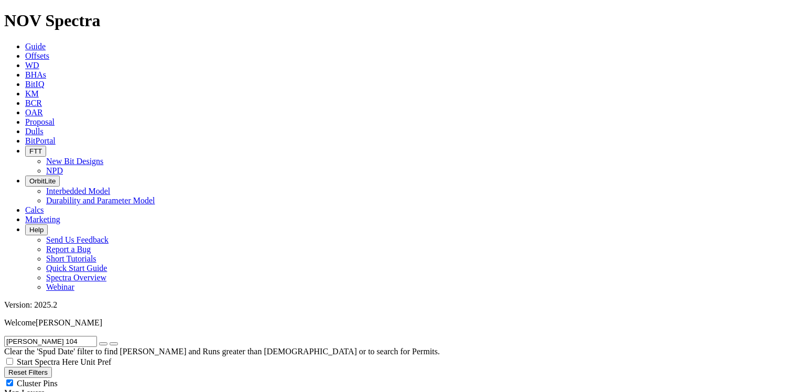
paste input "2 103"
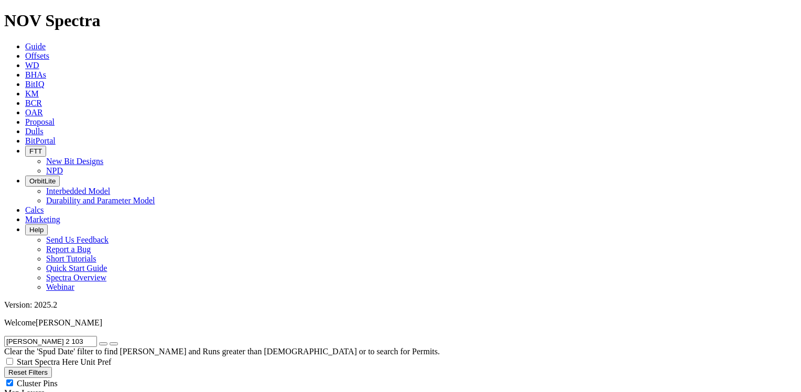
drag, startPoint x: 65, startPoint y: 43, endPoint x: -2, endPoint y: 34, distance: 67.8
paste input "5"
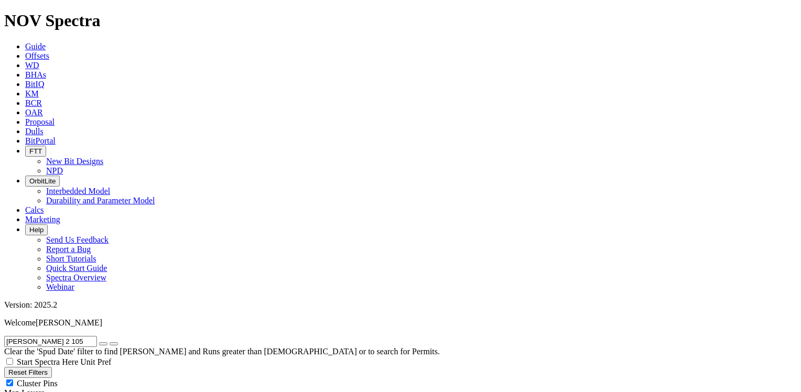
drag, startPoint x: 77, startPoint y: 45, endPoint x: -2, endPoint y: 42, distance: 79.2
paste input "5 203"
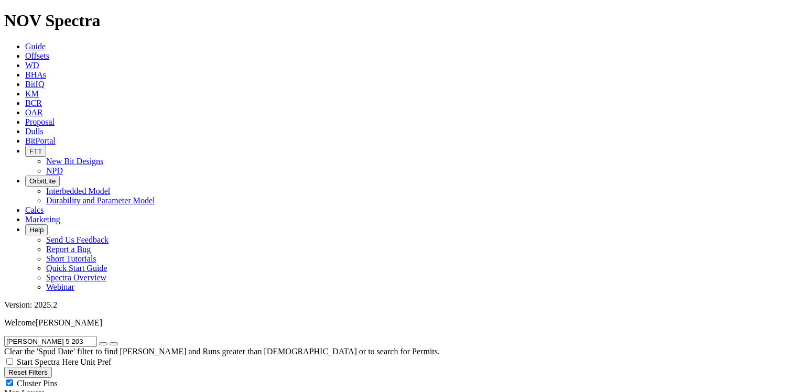
scroll to position [343, 0]
drag, startPoint x: 80, startPoint y: 47, endPoint x: -2, endPoint y: 46, distance: 81.8
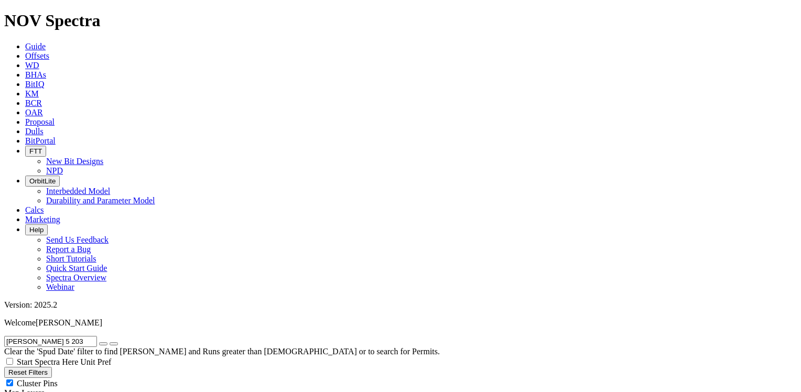
paste input "4"
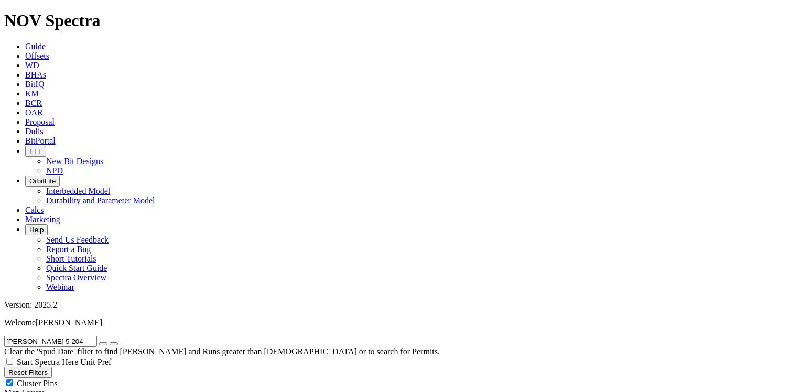
drag, startPoint x: 78, startPoint y: 47, endPoint x: 8, endPoint y: 38, distance: 70.3
click at [8, 336] on input "[PERSON_NAME] 5 204" at bounding box center [50, 341] width 93 height 11
paste input "6 202"
drag, startPoint x: 96, startPoint y: 47, endPoint x: -2, endPoint y: 47, distance: 98.0
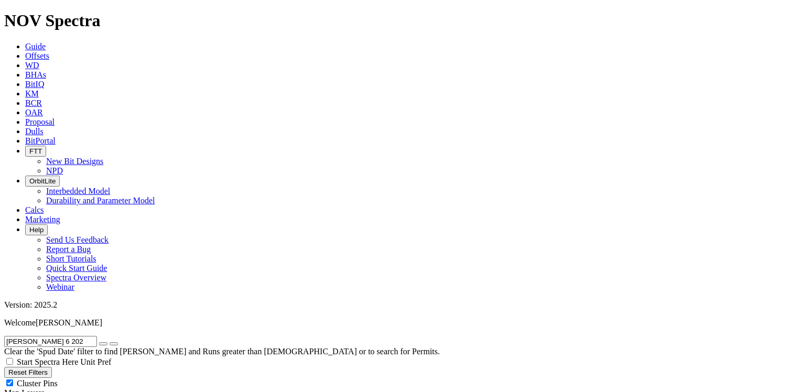
paste input "5 204"
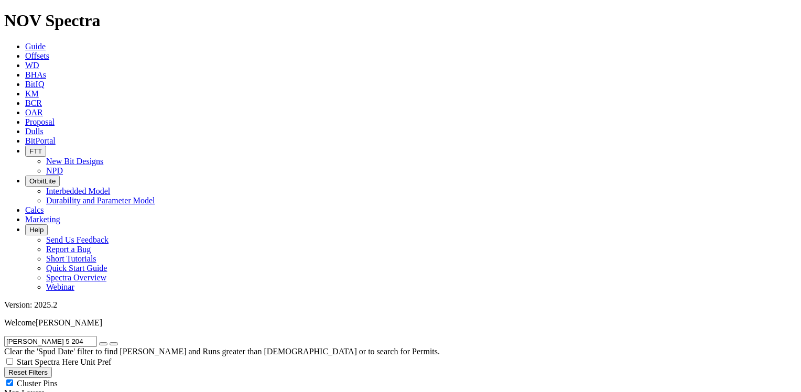
scroll to position [0, 0]
drag, startPoint x: 78, startPoint y: 43, endPoint x: -2, endPoint y: 42, distance: 79.7
paste input "6 202"
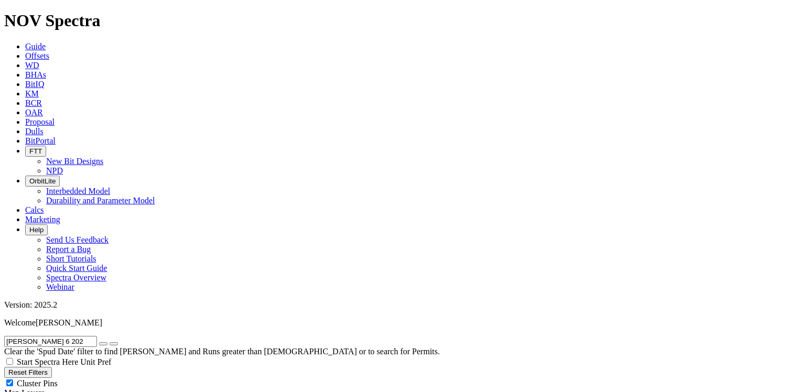
scroll to position [102, 0]
drag, startPoint x: 75, startPoint y: 48, endPoint x: -2, endPoint y: 54, distance: 77.8
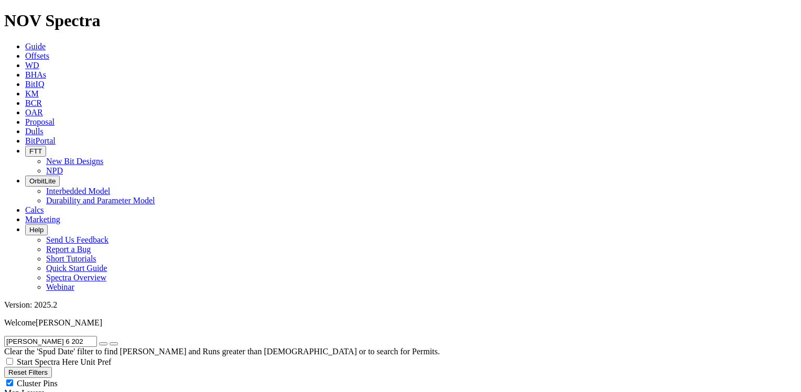
paste input "ITT 4-9 6H"
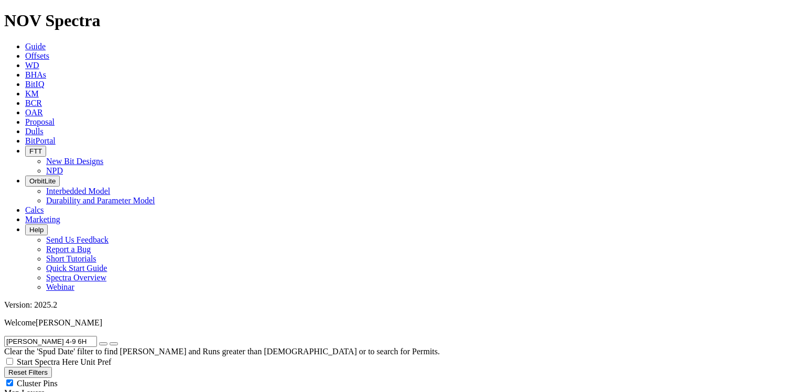
scroll to position [65, 0]
drag, startPoint x: 74, startPoint y: 46, endPoint x: -2, endPoint y: 47, distance: 76.5
paste input "OE 30N"
type input "BROE 30N"
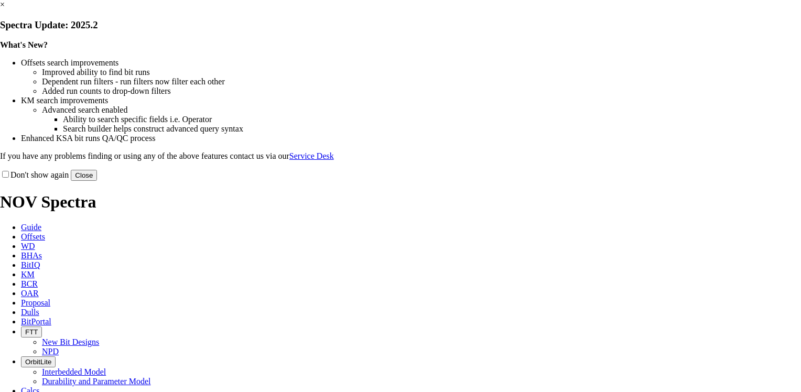
click at [5, 9] on link "×" at bounding box center [2, 4] width 5 height 9
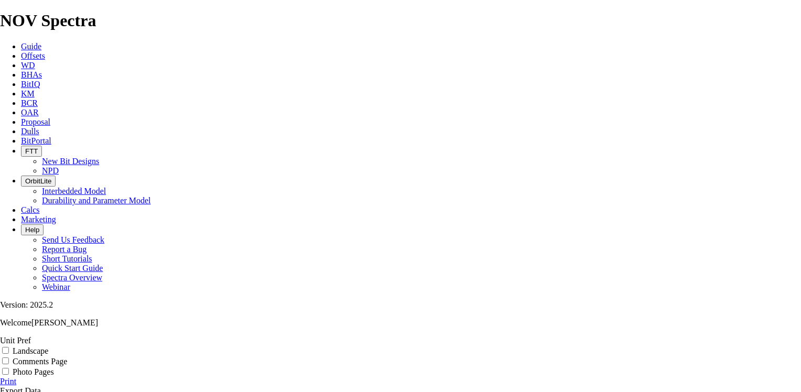
click at [16, 377] on link "Print" at bounding box center [8, 381] width 16 height 9
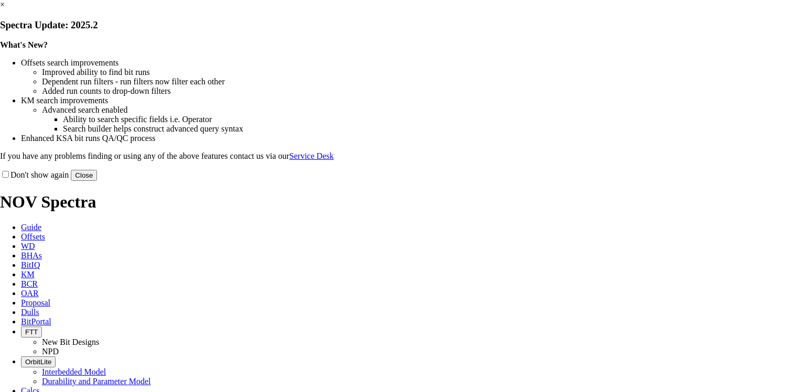
click at [5, 9] on link "×" at bounding box center [2, 4] width 5 height 9
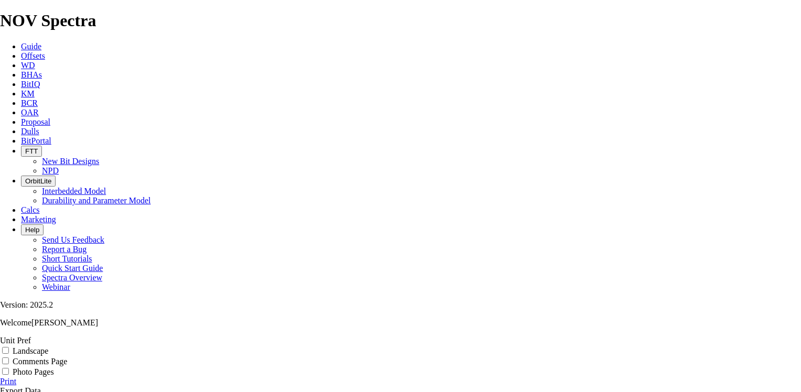
scroll to position [157, 0]
click at [16, 377] on link "Print" at bounding box center [8, 381] width 16 height 9
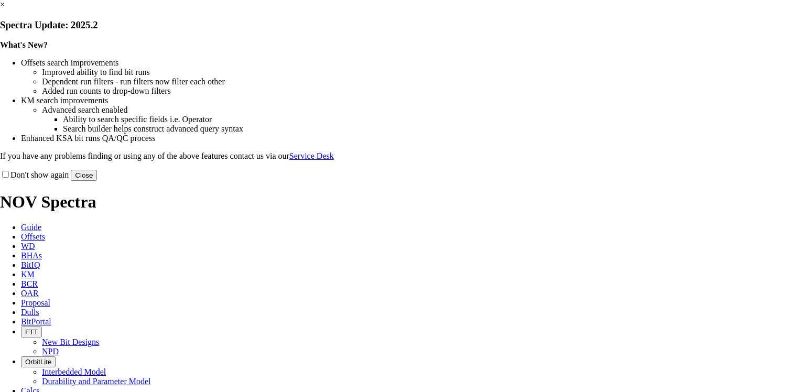
click at [5, 9] on link "×" at bounding box center [2, 4] width 5 height 9
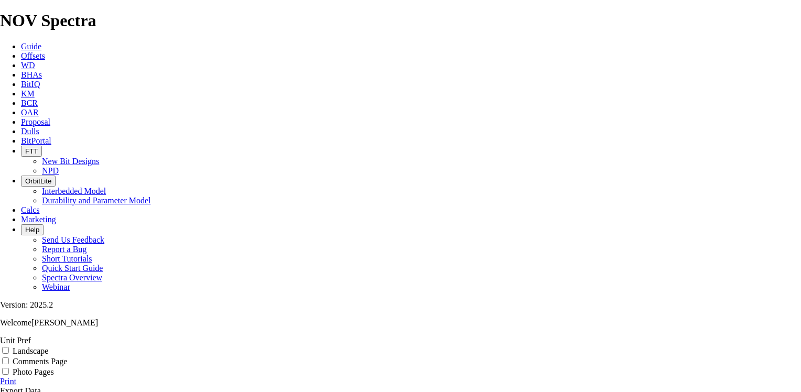
click at [16, 377] on link "Print" at bounding box center [8, 381] width 16 height 9
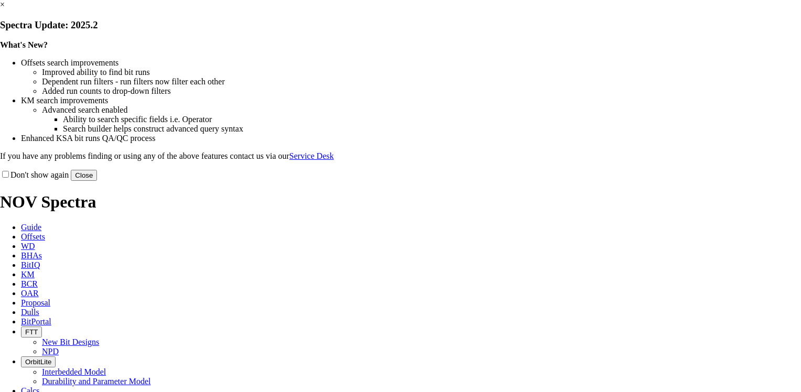
click at [5, 9] on link "×" at bounding box center [2, 4] width 5 height 9
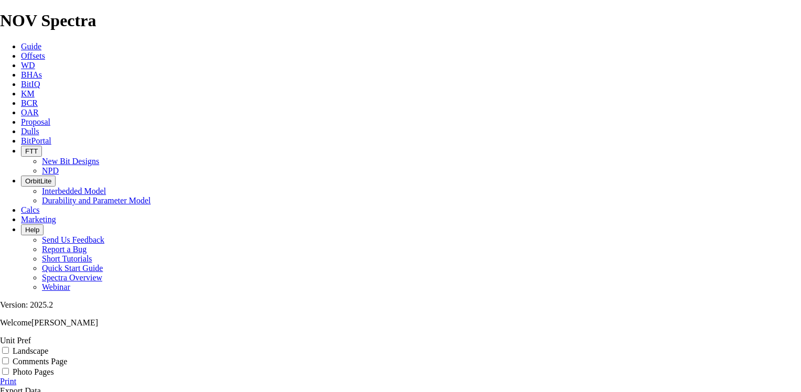
click at [16, 377] on link "Print" at bounding box center [8, 381] width 16 height 9
